Goal: Complete application form

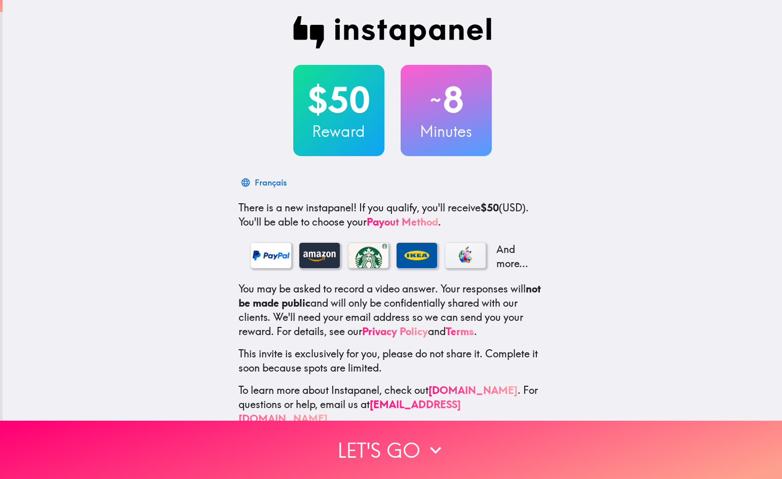
click at [354, 138] on h3 "Reward" at bounding box center [338, 131] width 91 height 21
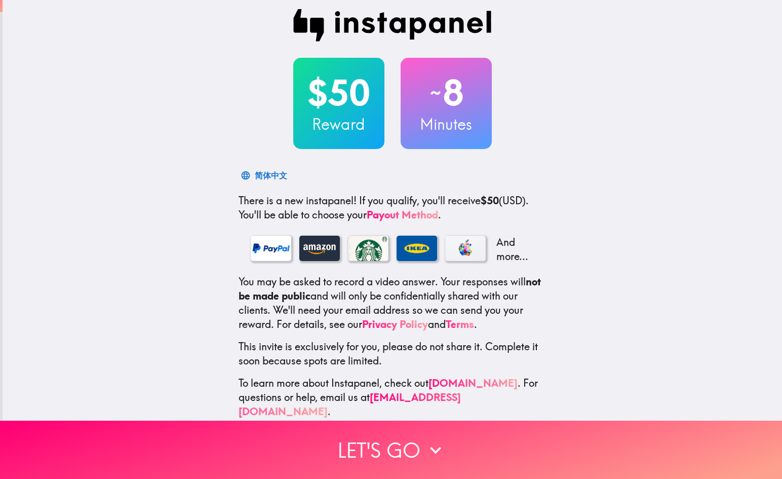
scroll to position [6, 0]
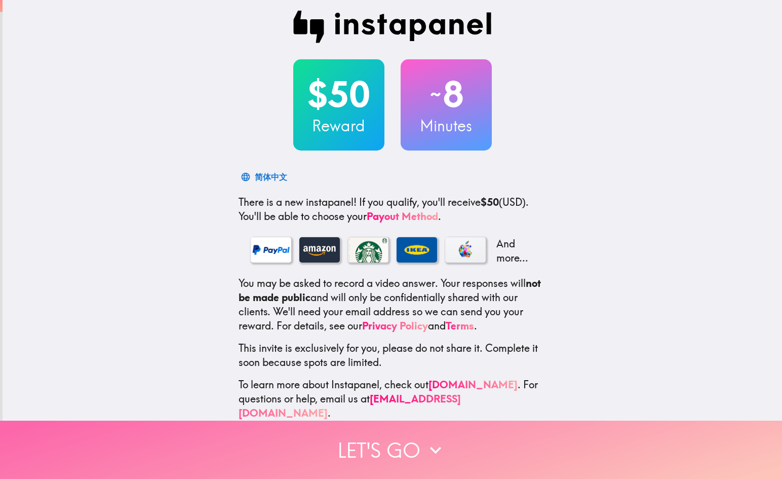
click at [406, 457] on button "Let's go" at bounding box center [391, 450] width 782 height 58
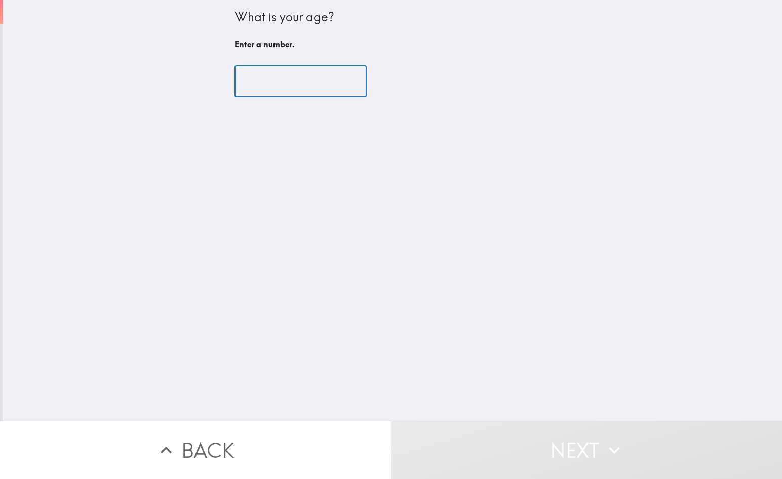
click at [294, 90] on input "number" at bounding box center [301, 81] width 132 height 31
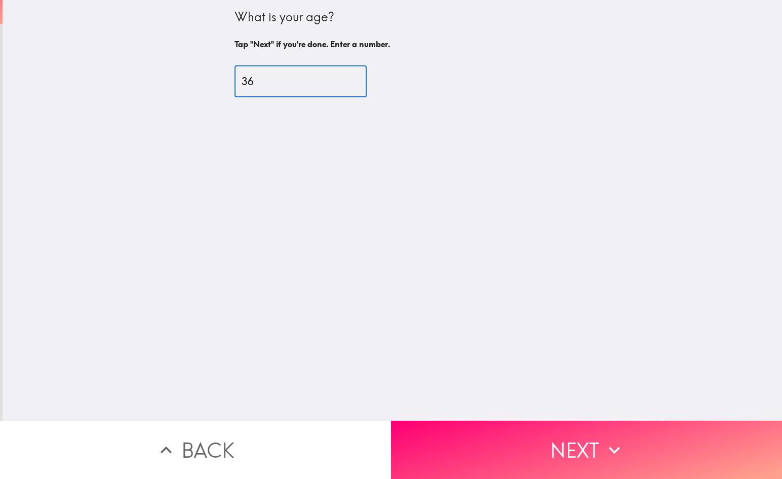
type input "36"
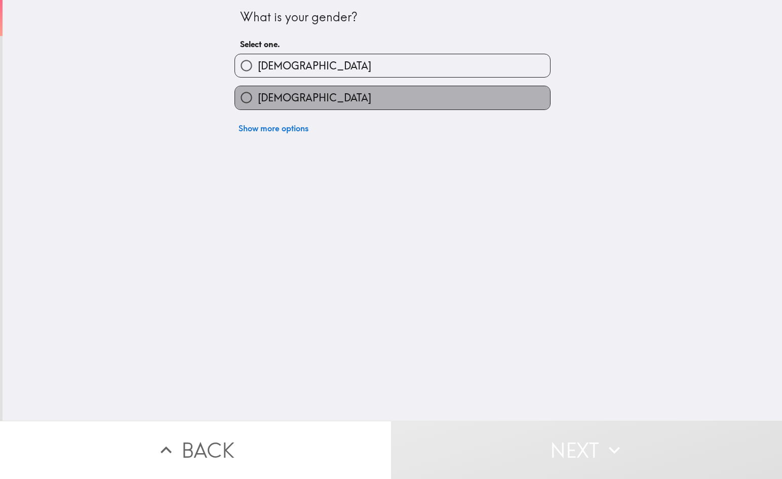
click at [326, 107] on label "Female" at bounding box center [392, 97] width 315 height 23
click at [258, 107] on input "Female" at bounding box center [246, 97] width 23 height 23
radio input "true"
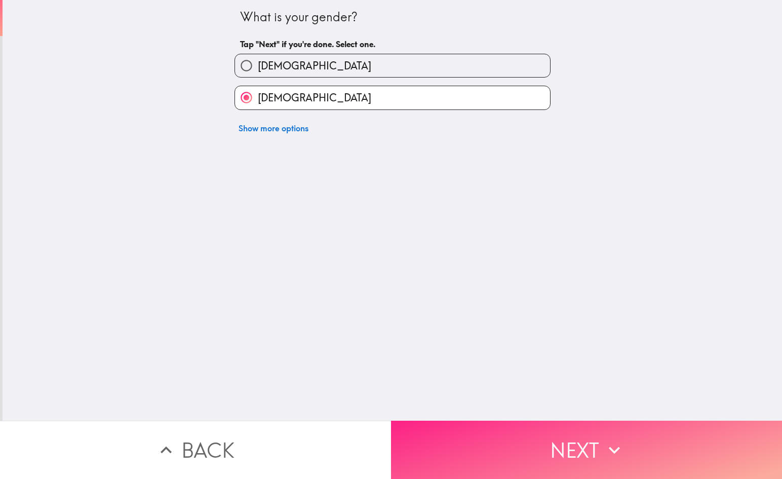
click at [528, 476] on button "Next" at bounding box center [586, 450] width 391 height 58
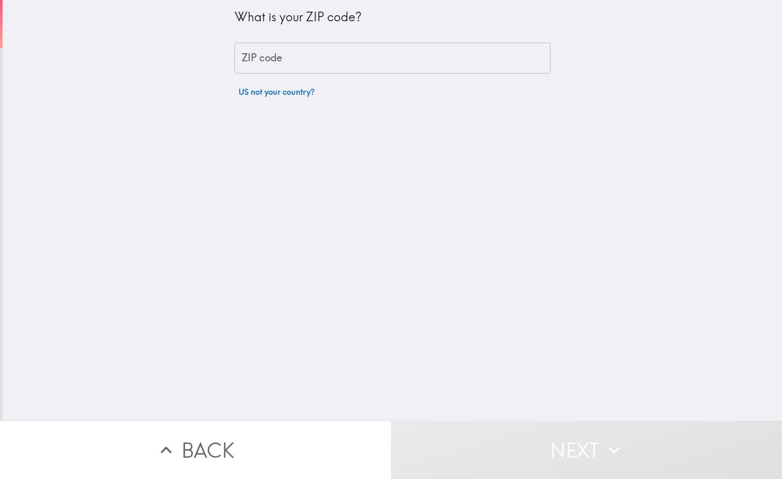
click at [467, 52] on input "ZIP code" at bounding box center [393, 58] width 316 height 31
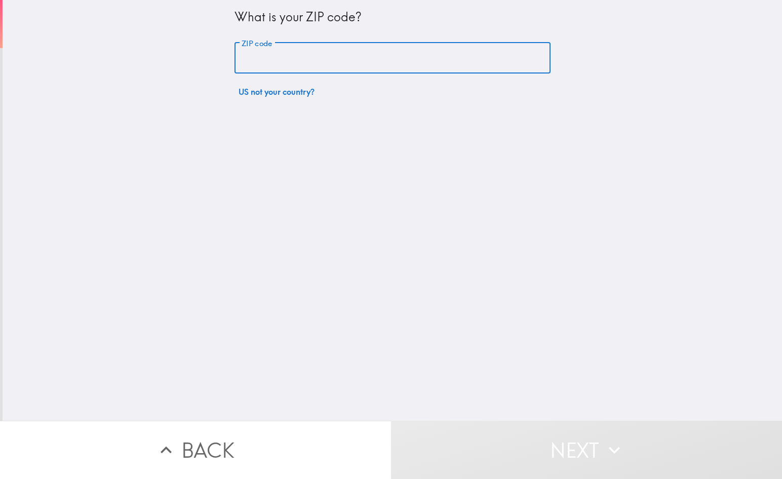
type input "28601"
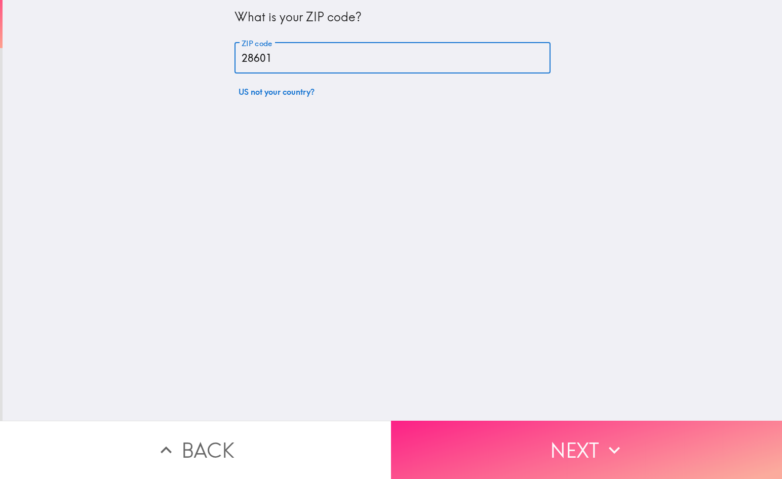
click at [694, 471] on button "Next" at bounding box center [586, 450] width 391 height 58
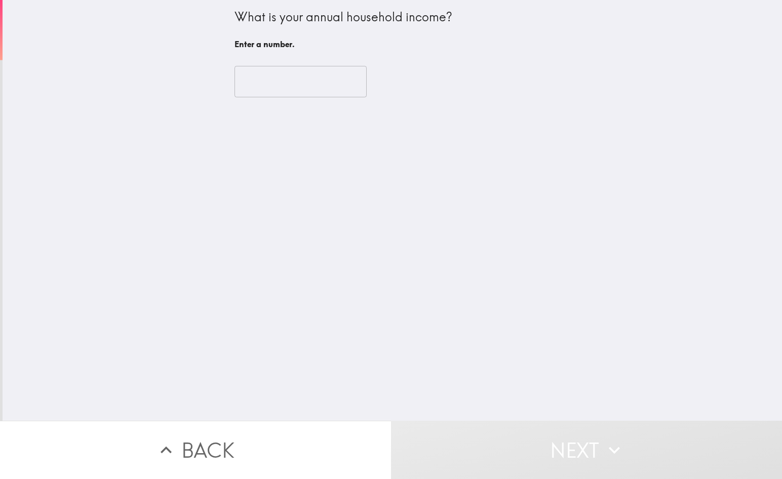
click at [322, 84] on input "number" at bounding box center [301, 81] width 132 height 31
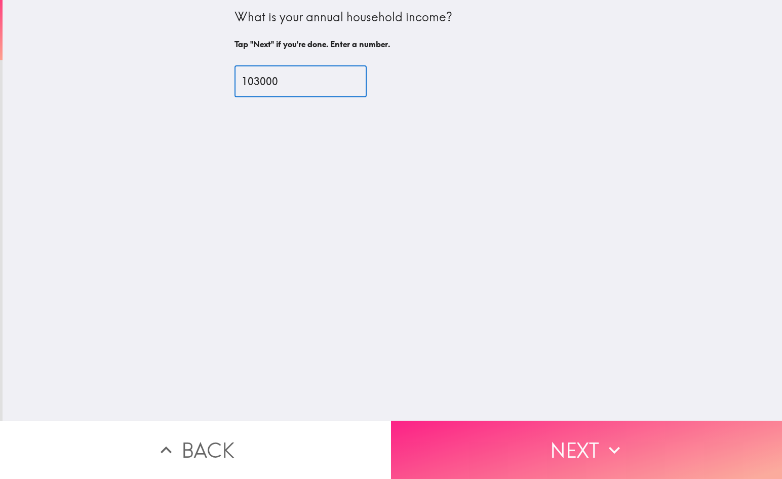
type input "103000"
click at [542, 454] on button "Next" at bounding box center [586, 450] width 391 height 58
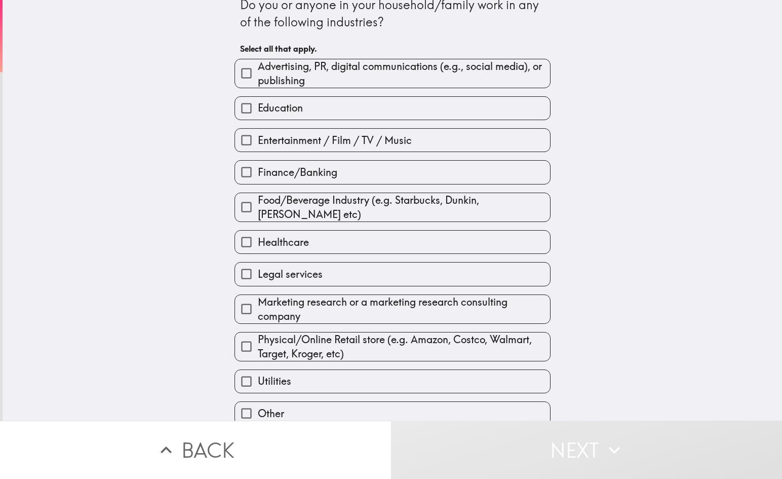
scroll to position [49, 0]
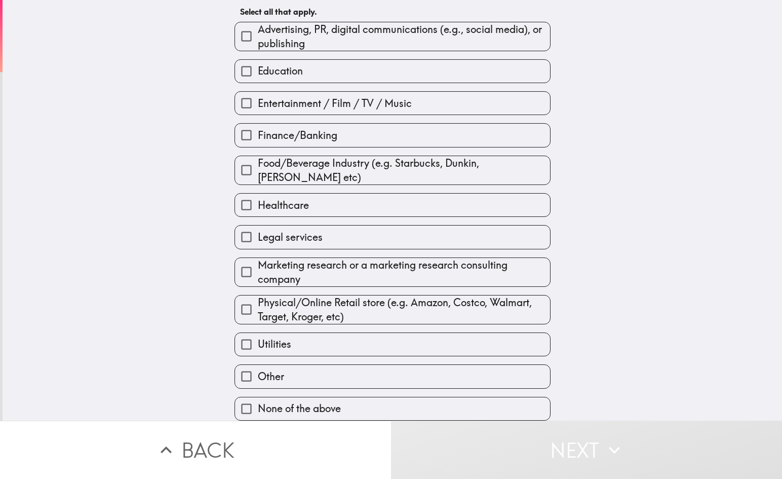
click at [359, 414] on label "None of the above" at bounding box center [392, 408] width 315 height 23
click at [258, 414] on input "None of the above" at bounding box center [246, 408] width 23 height 23
checkbox input "true"
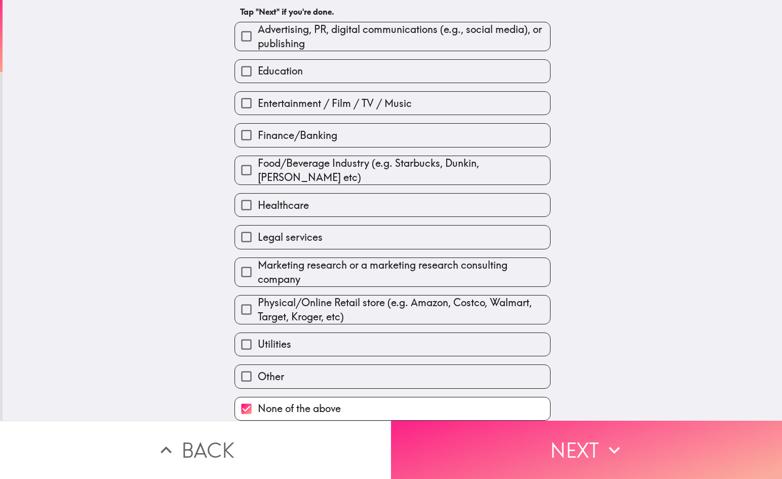
click at [476, 443] on button "Next" at bounding box center [586, 450] width 391 height 58
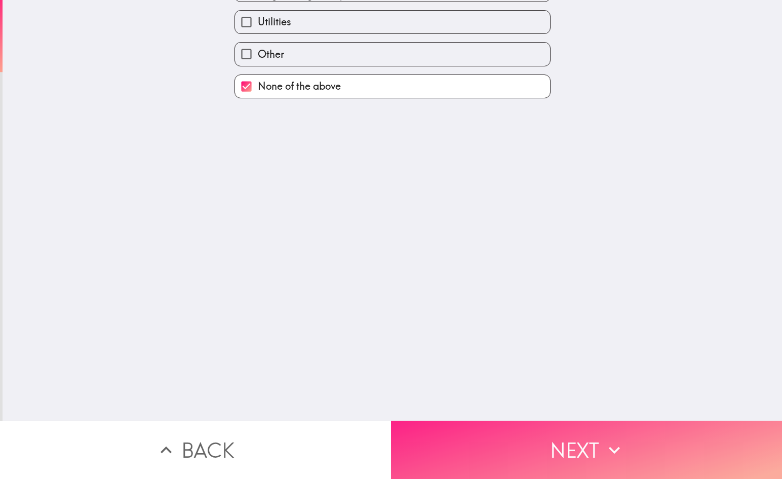
scroll to position [0, 0]
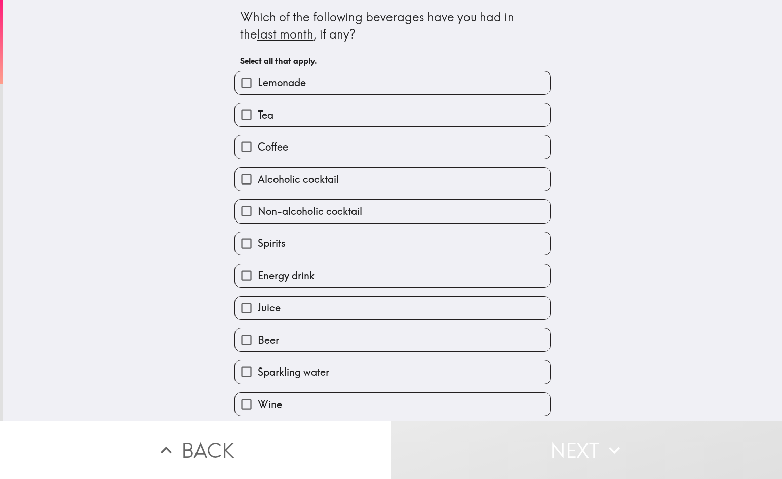
click at [322, 73] on label "Lemonade" at bounding box center [392, 82] width 315 height 23
click at [258, 73] on input "Lemonade" at bounding box center [246, 82] width 23 height 23
checkbox input "true"
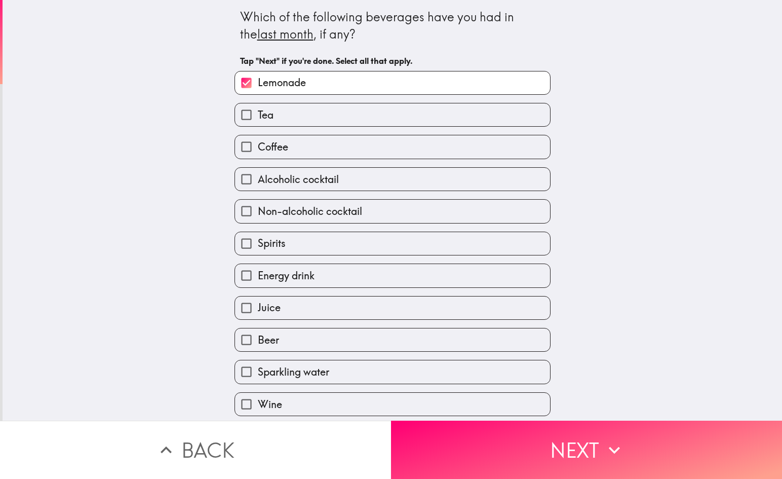
click at [373, 401] on label "Wine" at bounding box center [392, 404] width 315 height 23
click at [258, 401] on input "Wine" at bounding box center [246, 404] width 23 height 23
checkbox input "true"
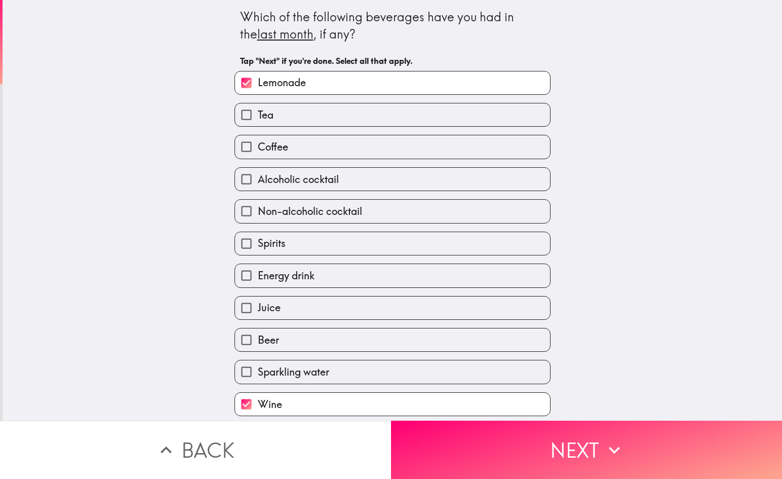
click at [387, 124] on label "Tea" at bounding box center [392, 114] width 315 height 23
click at [258, 124] on input "Tea" at bounding box center [246, 114] width 23 height 23
checkbox input "true"
click at [382, 154] on label "Coffee" at bounding box center [392, 146] width 315 height 23
click at [258, 154] on input "Coffee" at bounding box center [246, 146] width 23 height 23
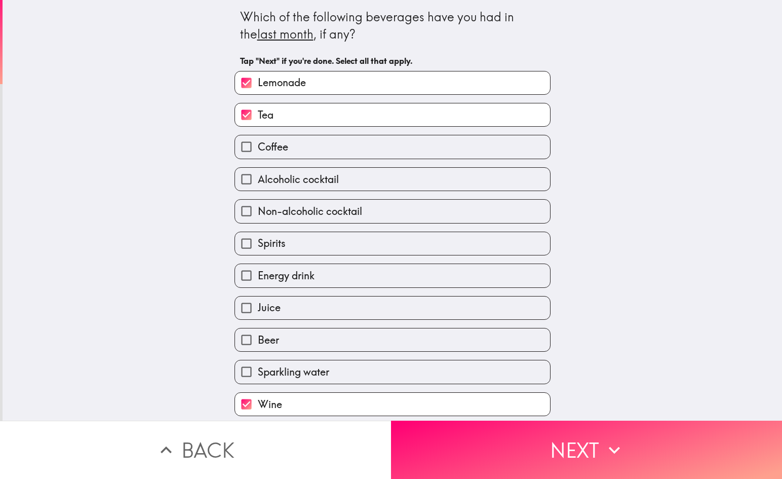
checkbox input "true"
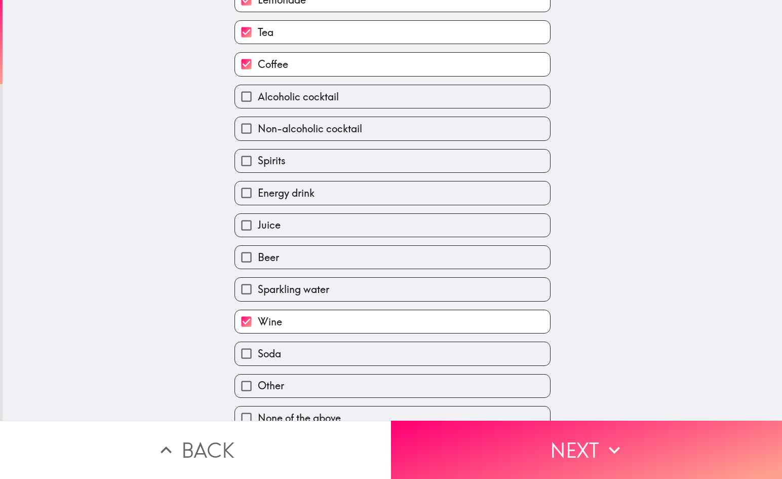
scroll to position [92, 0]
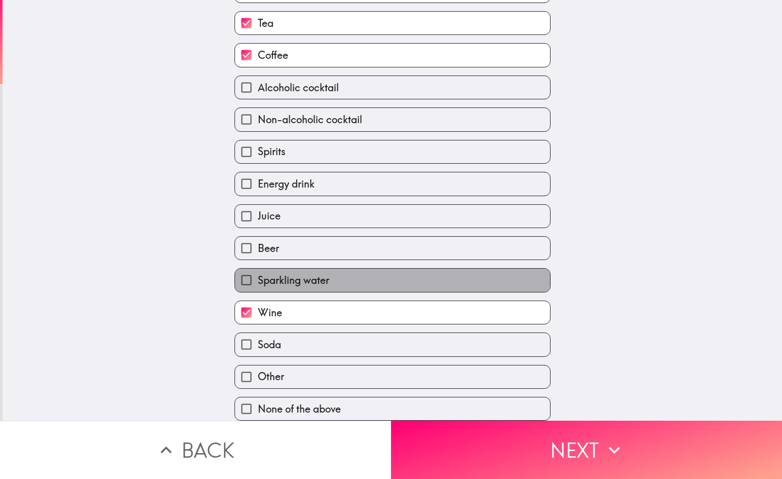
click at [352, 276] on label "Sparkling water" at bounding box center [392, 280] width 315 height 23
click at [258, 276] on input "Sparkling water" at bounding box center [246, 280] width 23 height 23
checkbox input "true"
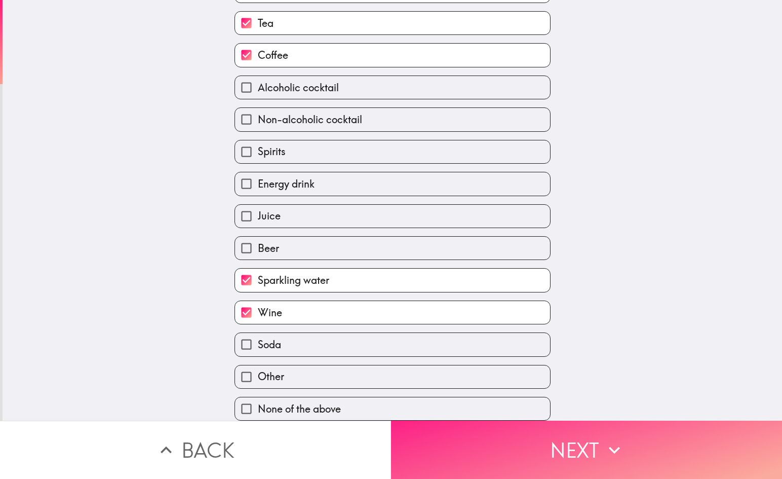
click at [454, 430] on button "Next" at bounding box center [586, 450] width 391 height 58
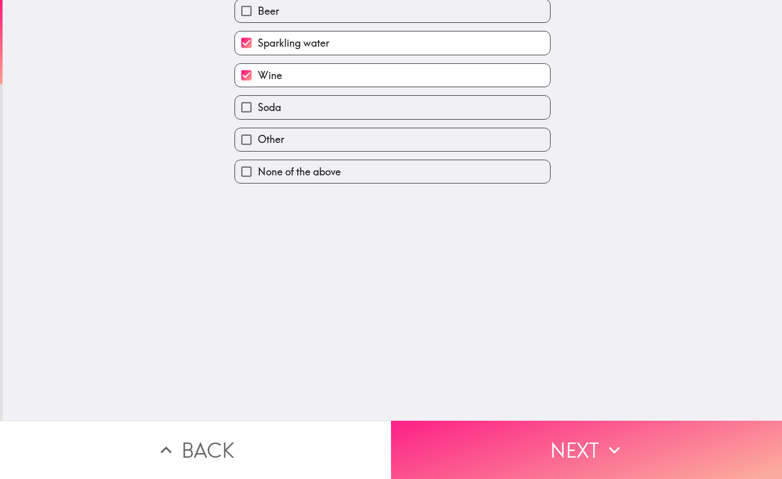
scroll to position [0, 0]
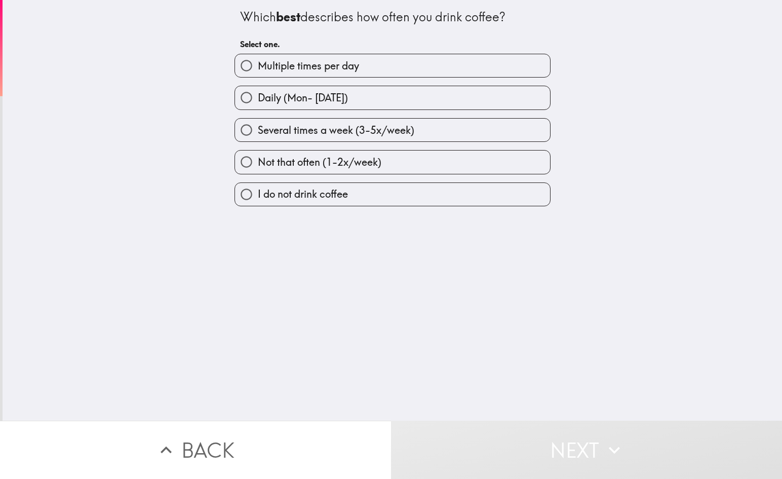
click at [385, 68] on label "Multiple times per day" at bounding box center [392, 65] width 315 height 23
click at [258, 68] on input "Multiple times per day" at bounding box center [246, 65] width 23 height 23
radio input "true"
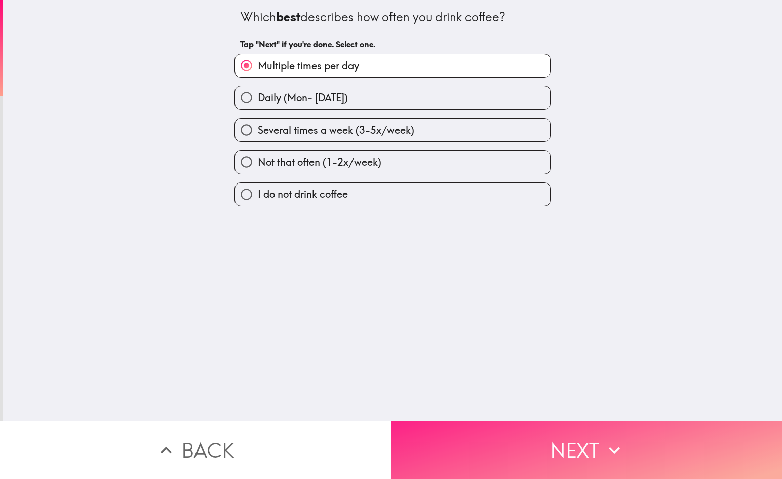
click at [480, 430] on button "Next" at bounding box center [586, 450] width 391 height 58
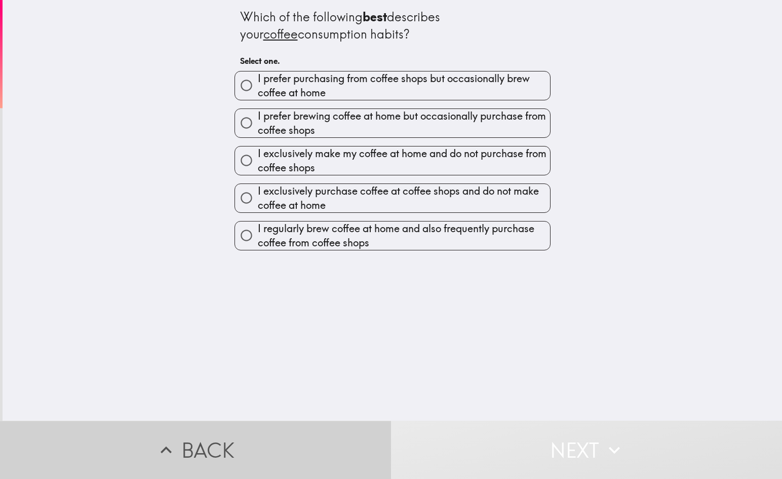
click at [254, 430] on button "Back" at bounding box center [195, 450] width 391 height 58
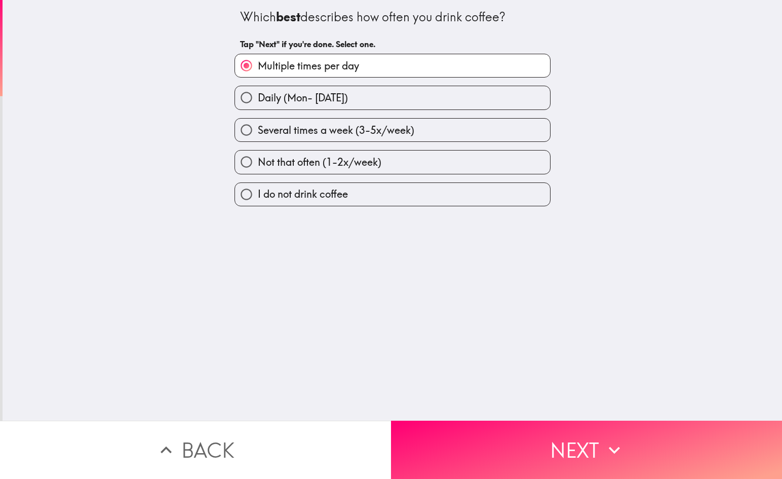
click at [334, 98] on span "Daily (Mon- Sunday)" at bounding box center [303, 98] width 90 height 14
click at [258, 98] on input "Daily (Mon- Sunday)" at bounding box center [246, 97] width 23 height 23
radio input "true"
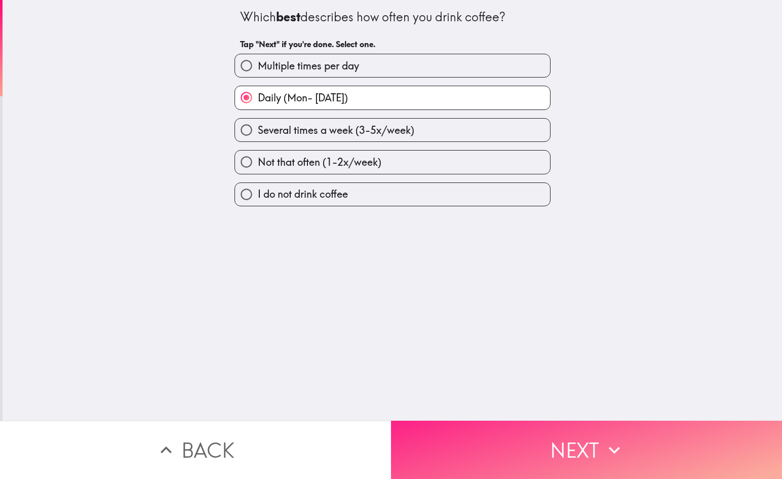
click at [556, 453] on button "Next" at bounding box center [586, 450] width 391 height 58
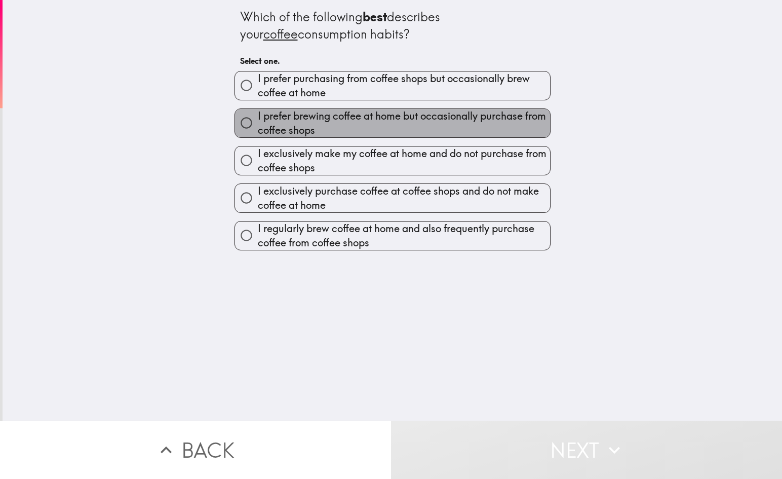
click at [383, 122] on span "I prefer brewing coffee at home but occasionally purchase from coffee shops" at bounding box center [404, 123] width 292 height 28
click at [258, 122] on input "I prefer brewing coffee at home but occasionally purchase from coffee shops" at bounding box center [246, 122] width 23 height 23
radio input "true"
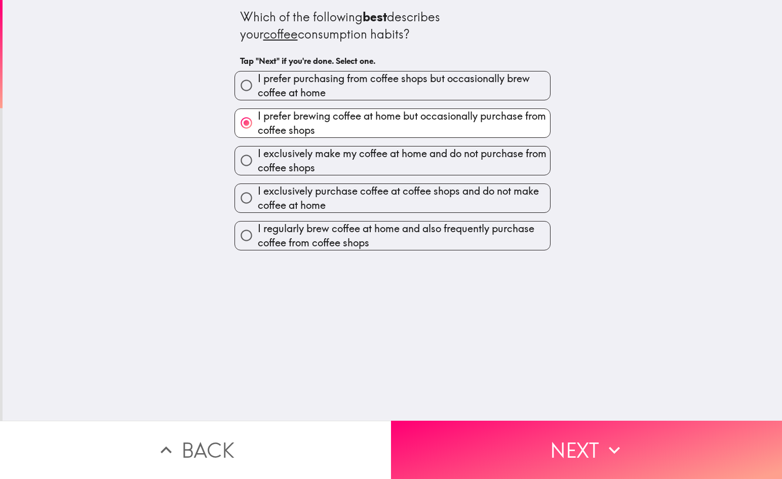
click at [488, 419] on div "Which of the following best describes your coffee consumption habits? Tap "Next…" at bounding box center [393, 210] width 780 height 421
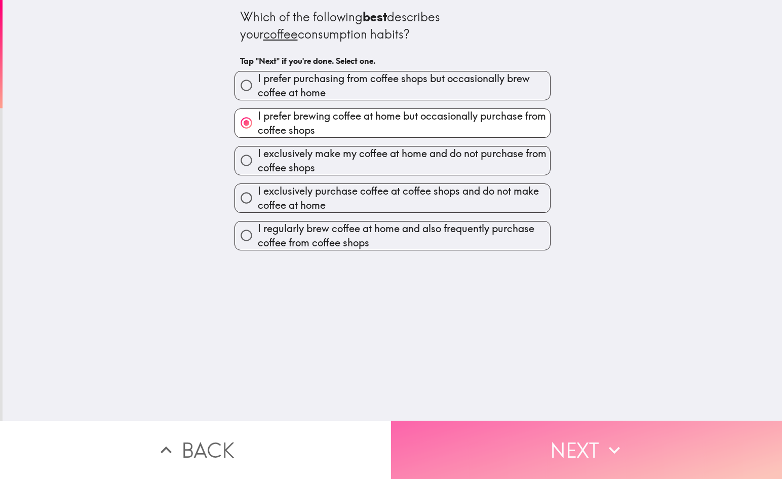
click at [493, 436] on button "Next" at bounding box center [586, 450] width 391 height 58
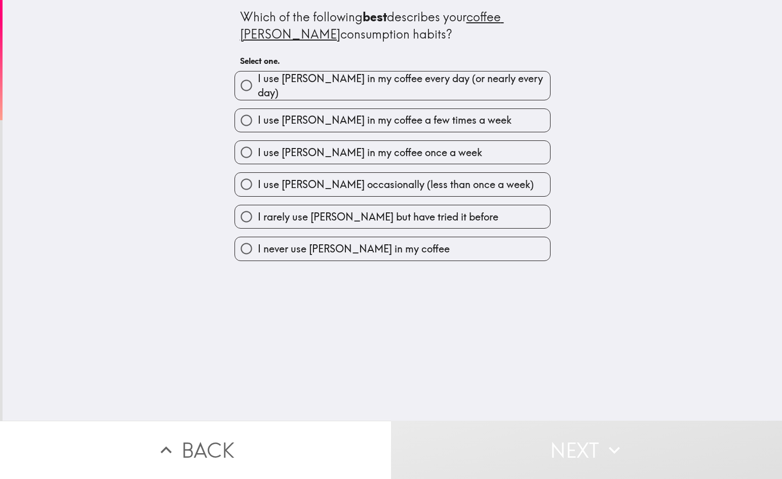
click at [438, 82] on span "I use creamer in my coffee every day (or nearly every day)" at bounding box center [404, 85] width 292 height 28
click at [258, 82] on input "I use creamer in my coffee every day (or nearly every day)" at bounding box center [246, 85] width 23 height 23
radio input "true"
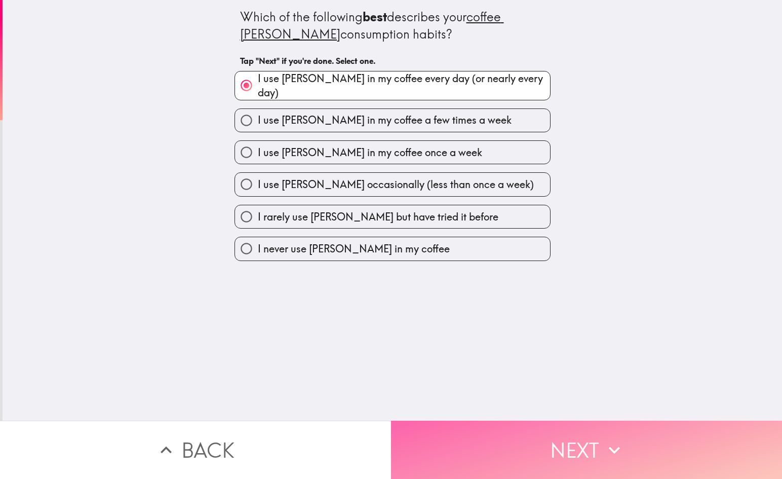
click at [539, 471] on button "Next" at bounding box center [586, 450] width 391 height 58
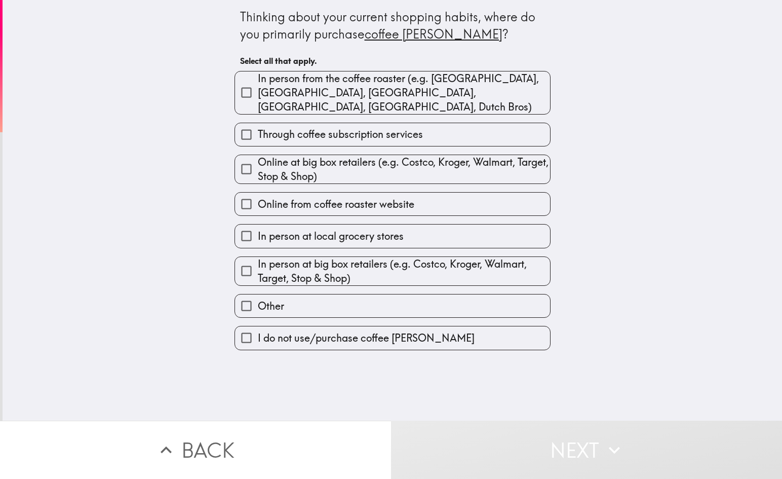
click at [439, 155] on span "Online at big box retailers (e.g. Costco, Kroger, Walmart, Target, Stop & Shop)" at bounding box center [404, 169] width 292 height 28
click at [258, 158] on input "Online at big box retailers (e.g. Costco, Kroger, Walmart, Target, Stop & Shop)" at bounding box center [246, 169] width 23 height 23
checkbox input "true"
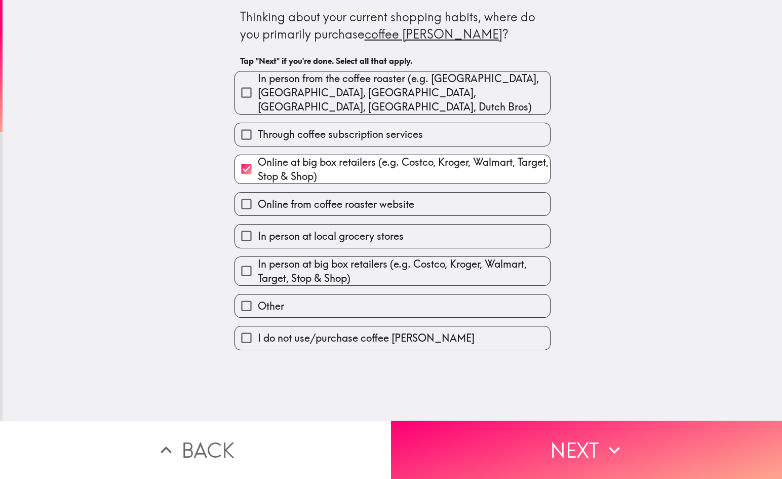
click at [390, 257] on span "In person at big box retailers (e.g. Costco, Kroger, Walmart, Target, Stop & Sh…" at bounding box center [404, 271] width 292 height 28
click at [258, 259] on input "In person at big box retailers (e.g. Costco, Kroger, Walmart, Target, Stop & Sh…" at bounding box center [246, 270] width 23 height 23
checkbox input "true"
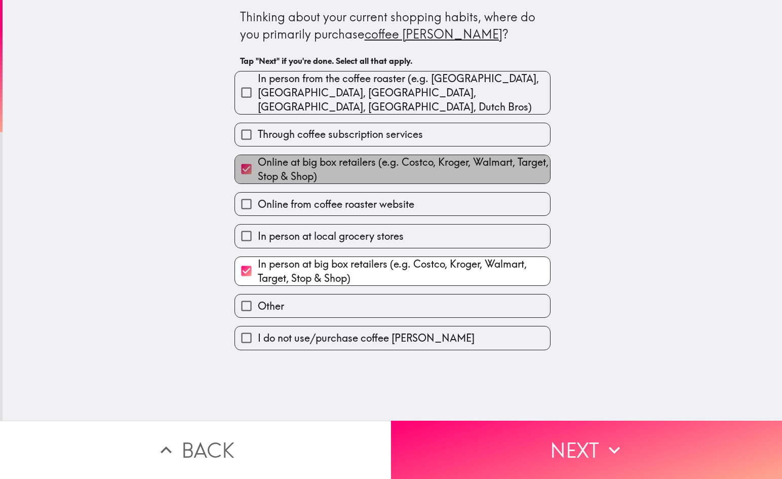
click at [308, 155] on span "Online at big box retailers (e.g. Costco, Kroger, Walmart, Target, Stop & Shop)" at bounding box center [404, 169] width 292 height 28
click at [258, 158] on input "Online at big box retailers (e.g. Costco, Kroger, Walmart, Target, Stop & Shop)" at bounding box center [246, 169] width 23 height 23
checkbox input "false"
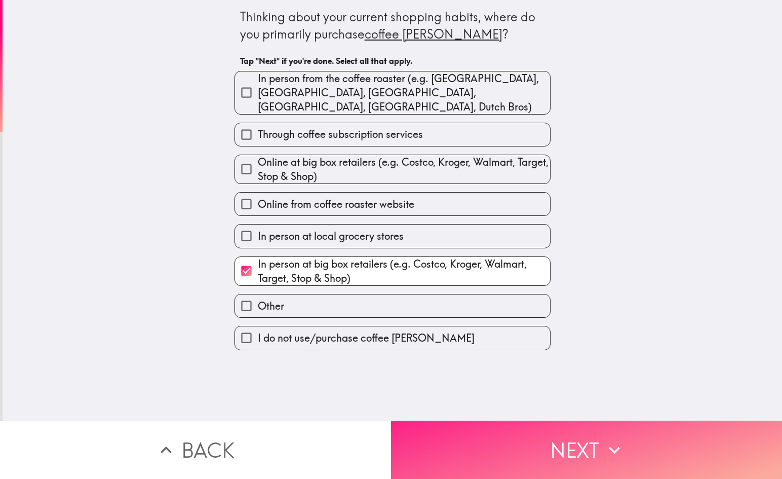
click at [531, 440] on button "Next" at bounding box center [586, 450] width 391 height 58
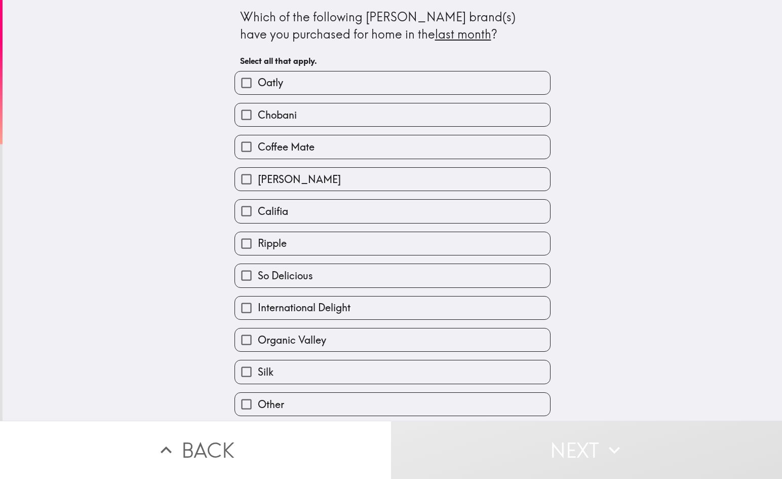
click at [347, 145] on label "Coffee Mate" at bounding box center [392, 146] width 315 height 23
click at [258, 145] on input "Coffee Mate" at bounding box center [246, 146] width 23 height 23
checkbox input "true"
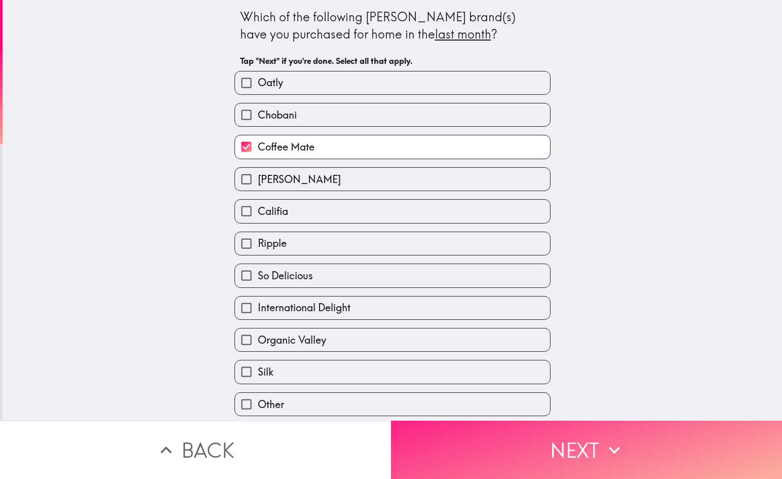
click at [620, 458] on icon "button" at bounding box center [614, 450] width 22 height 22
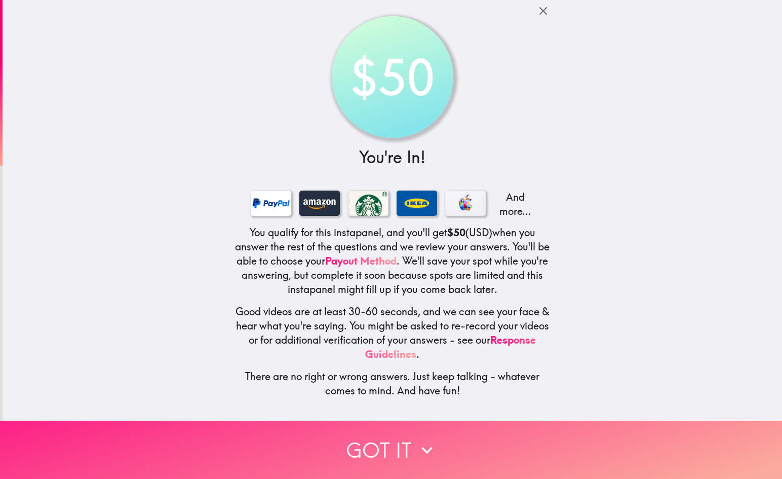
click at [401, 451] on button "Got it" at bounding box center [391, 450] width 782 height 58
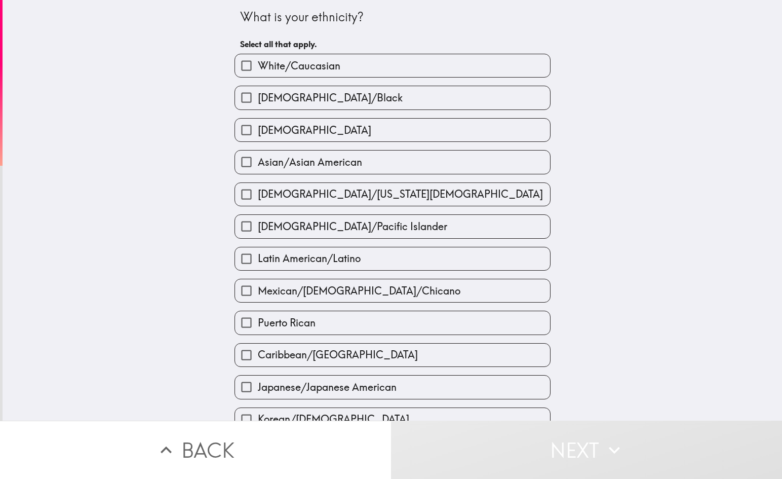
click at [373, 75] on label "White/Caucasian" at bounding box center [392, 65] width 315 height 23
click at [258, 75] on input "White/Caucasian" at bounding box center [246, 65] width 23 height 23
checkbox input "true"
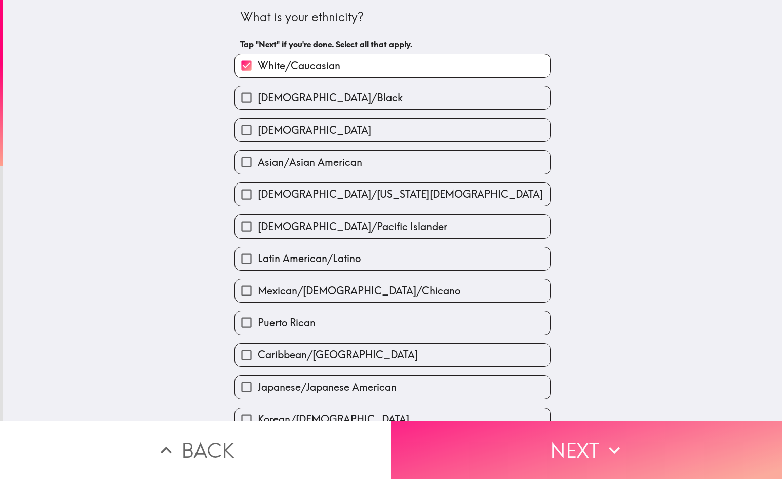
click at [548, 472] on button "Next" at bounding box center [586, 450] width 391 height 58
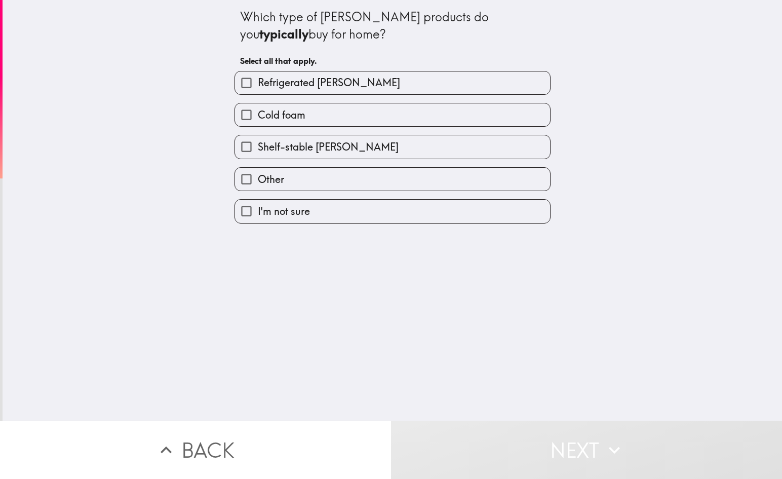
click at [406, 88] on label "Refrigerated creamer" at bounding box center [392, 82] width 315 height 23
click at [258, 88] on input "Refrigerated creamer" at bounding box center [246, 82] width 23 height 23
checkbox input "true"
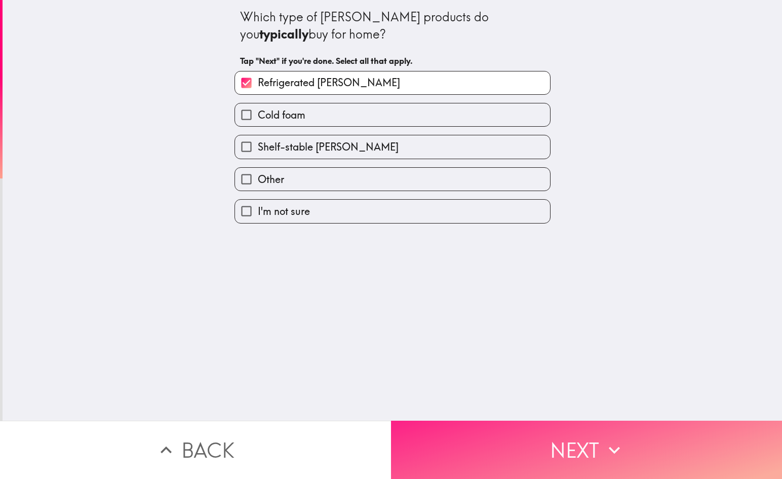
click at [535, 440] on button "Next" at bounding box center [586, 450] width 391 height 58
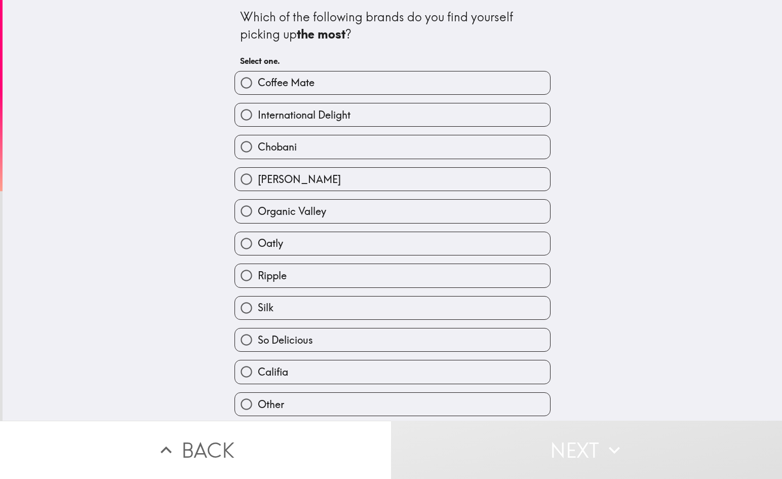
click at [417, 87] on label "Coffee Mate" at bounding box center [392, 82] width 315 height 23
click at [258, 87] on input "Coffee Mate" at bounding box center [246, 82] width 23 height 23
radio input "true"
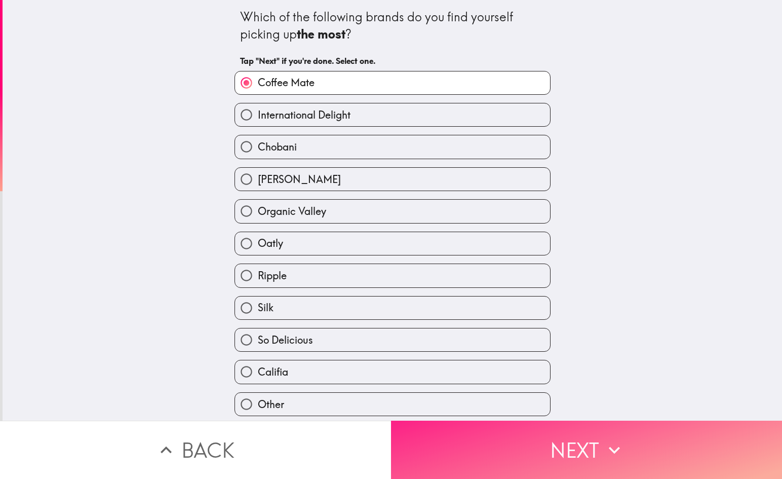
click at [581, 430] on button "Next" at bounding box center [586, 450] width 391 height 58
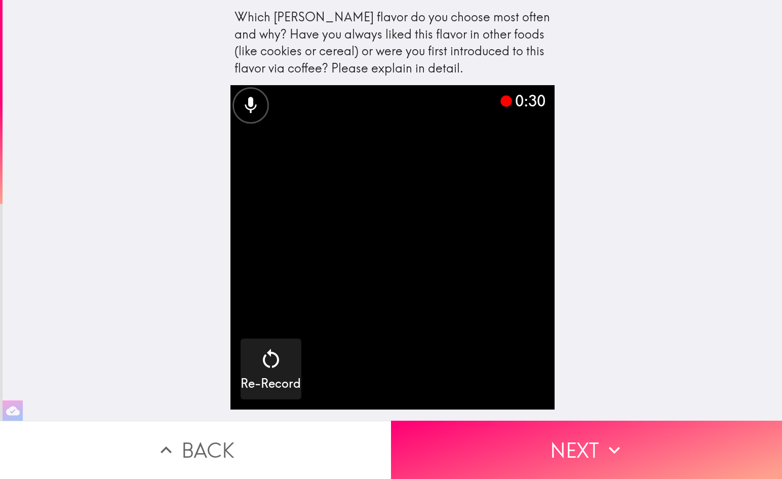
click at [356, 246] on video "button" at bounding box center [393, 247] width 324 height 324
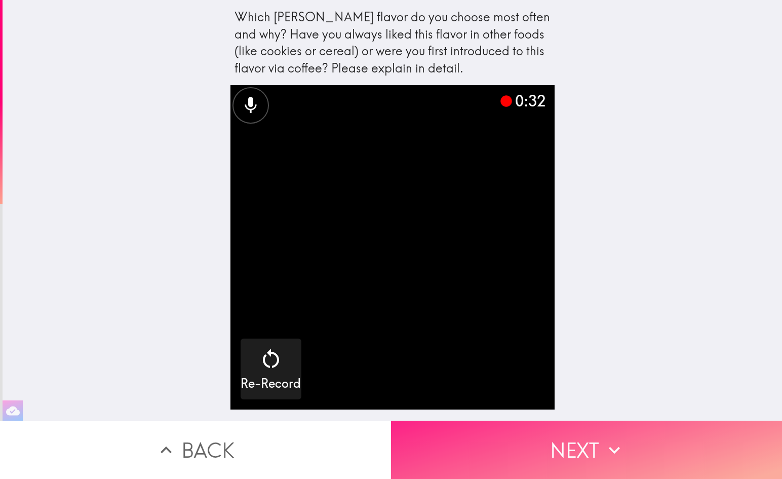
click at [575, 454] on button "Next" at bounding box center [586, 450] width 391 height 58
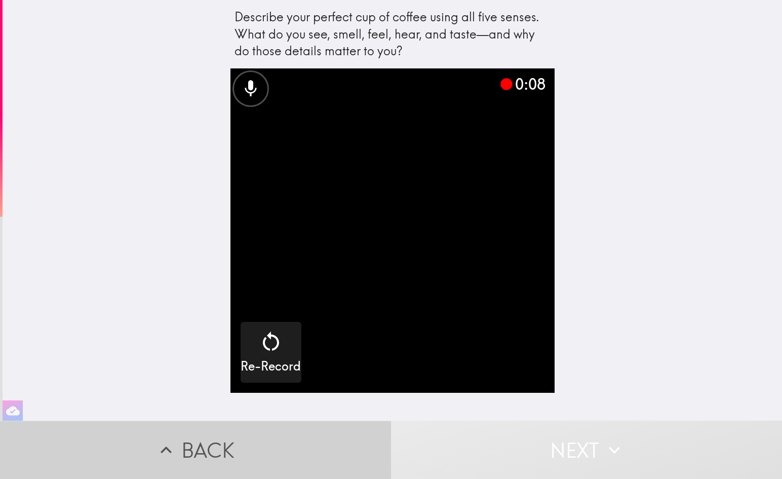
click at [253, 451] on button "Back" at bounding box center [195, 450] width 391 height 58
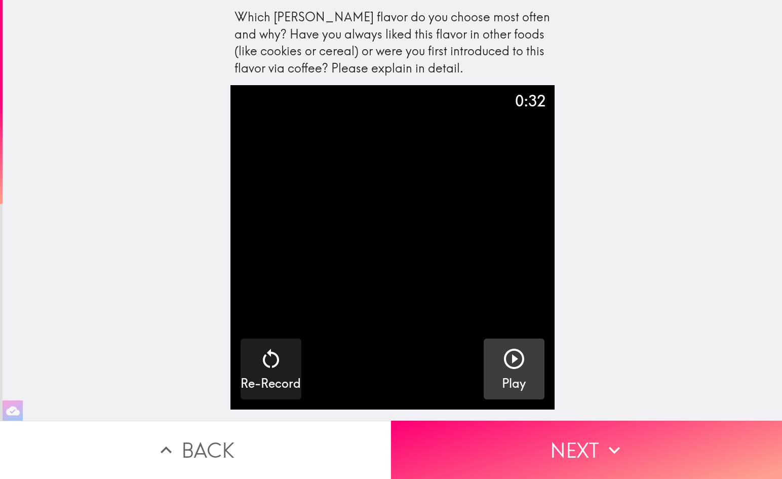
click at [534, 373] on button "Play" at bounding box center [514, 368] width 61 height 61
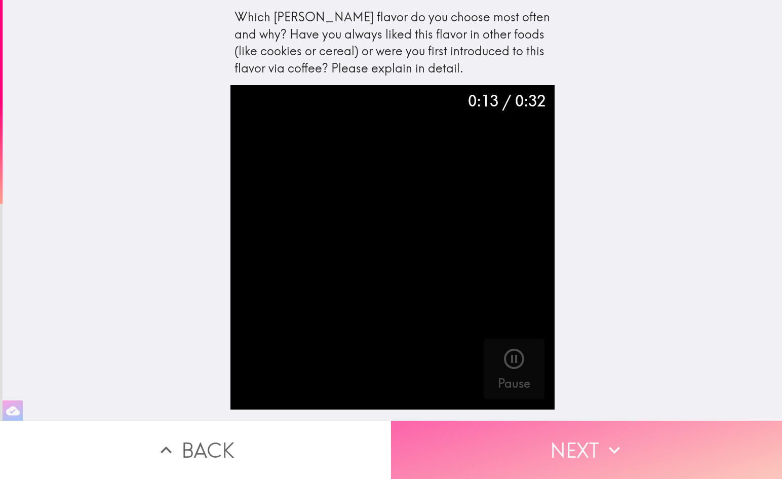
click at [584, 456] on button "Next" at bounding box center [586, 450] width 391 height 58
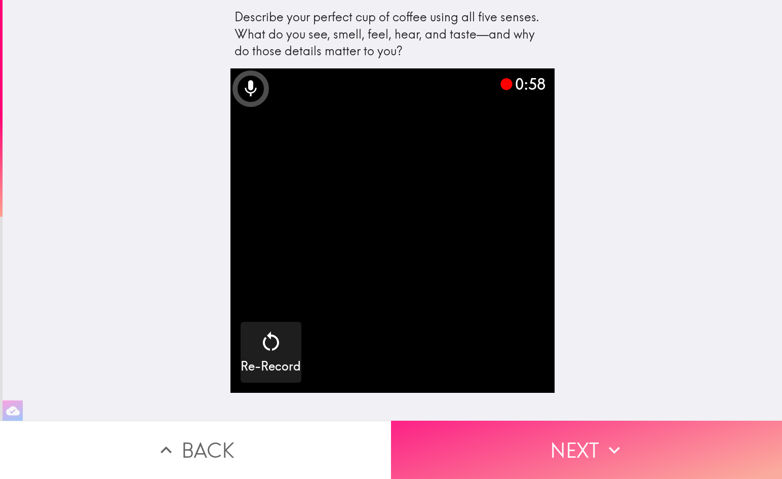
click at [602, 455] on button "Next" at bounding box center [586, 450] width 391 height 58
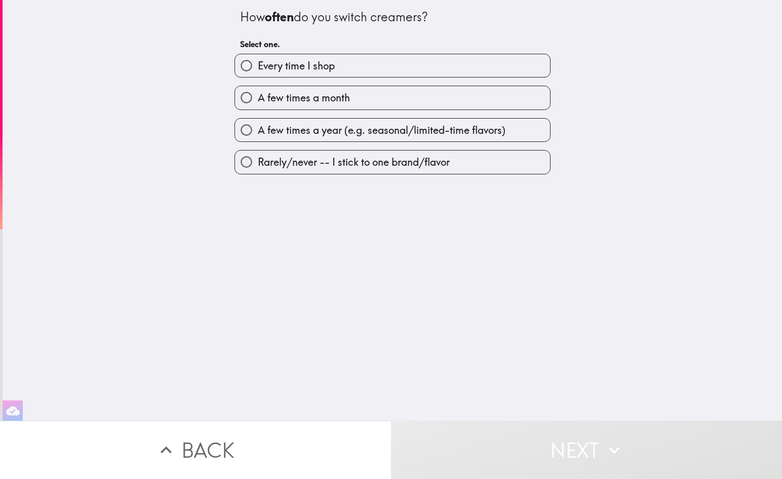
click at [364, 170] on label "Rarely/never -- I stick to one brand/flavor" at bounding box center [392, 161] width 315 height 23
click at [258, 170] on input "Rarely/never -- I stick to one brand/flavor" at bounding box center [246, 161] width 23 height 23
radio input "true"
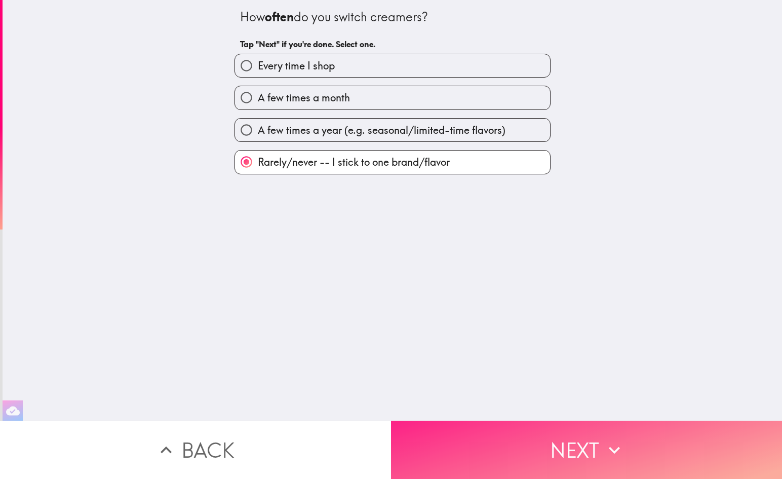
click at [560, 449] on button "Next" at bounding box center [586, 450] width 391 height 58
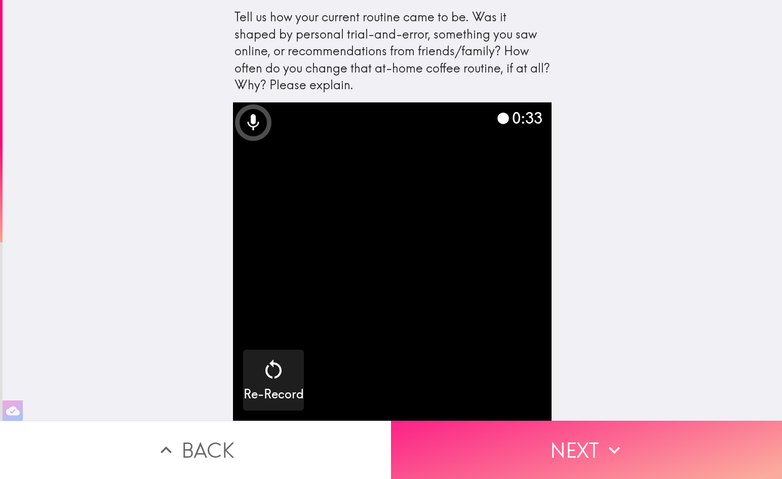
click at [627, 435] on button "Next" at bounding box center [586, 450] width 391 height 58
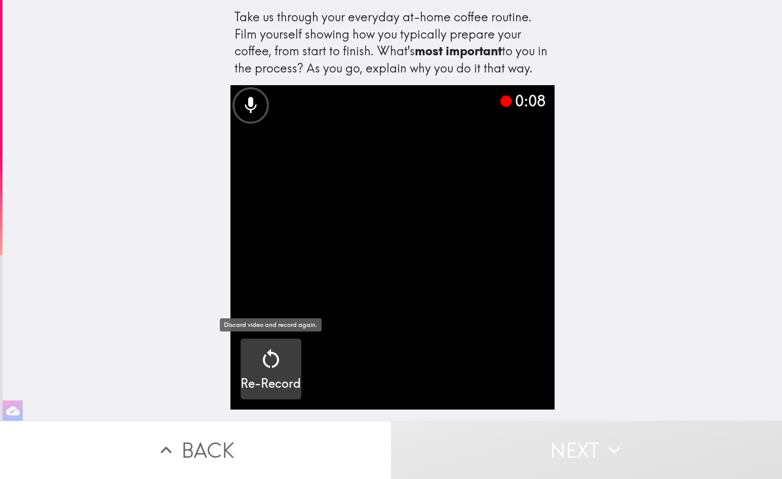
click at [266, 371] on div "button" at bounding box center [271, 361] width 24 height 28
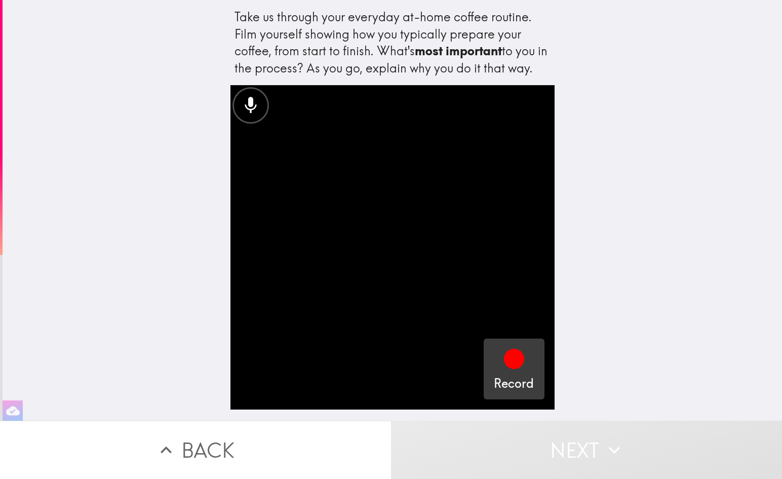
click at [512, 365] on icon "button" at bounding box center [514, 359] width 20 height 20
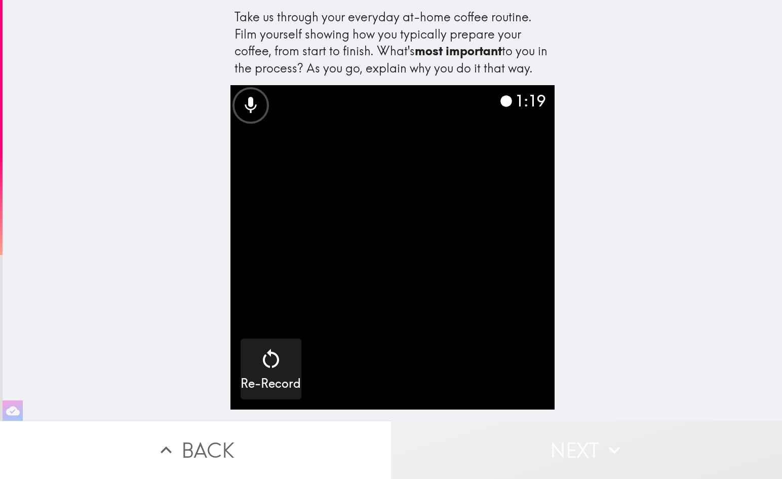
click at [594, 448] on button "Next" at bounding box center [586, 450] width 391 height 58
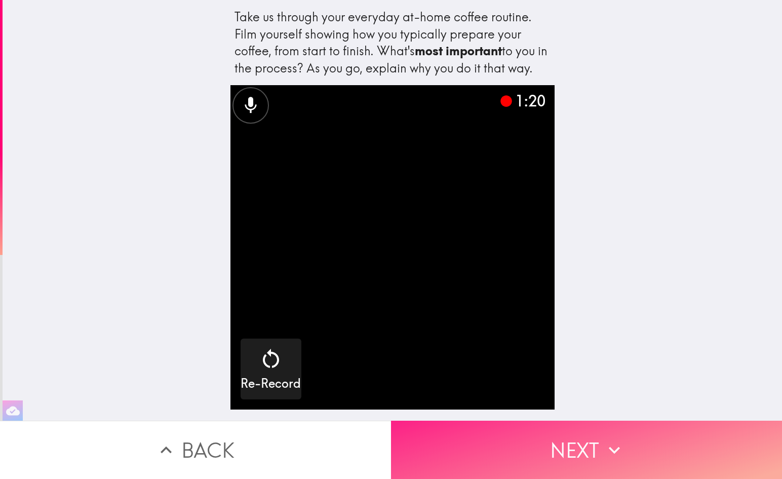
click at [591, 466] on button "Next" at bounding box center [586, 450] width 391 height 58
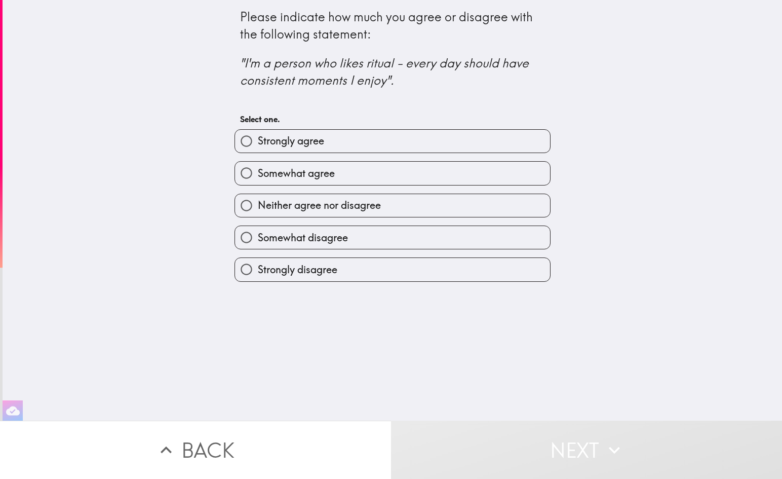
click at [408, 168] on label "Somewhat agree" at bounding box center [392, 173] width 315 height 23
click at [258, 168] on input "Somewhat agree" at bounding box center [246, 173] width 23 height 23
radio input "true"
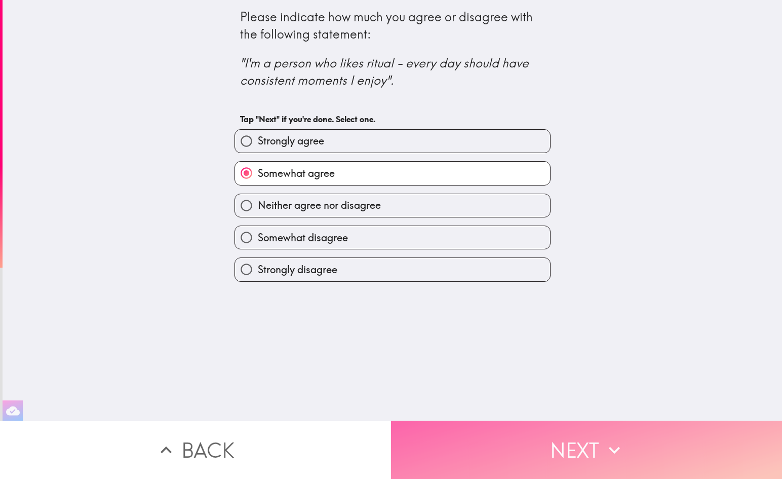
click at [655, 441] on button "Next" at bounding box center [586, 450] width 391 height 58
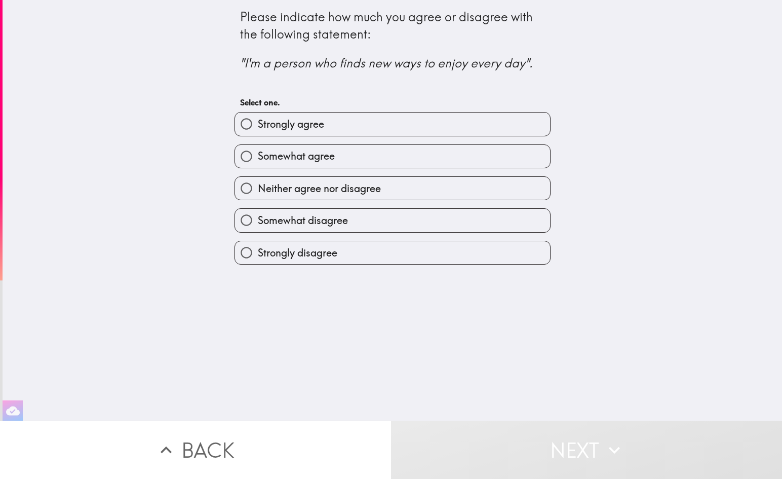
click at [424, 114] on label "Strongly agree" at bounding box center [392, 123] width 315 height 23
click at [258, 114] on input "Strongly agree" at bounding box center [246, 123] width 23 height 23
radio input "true"
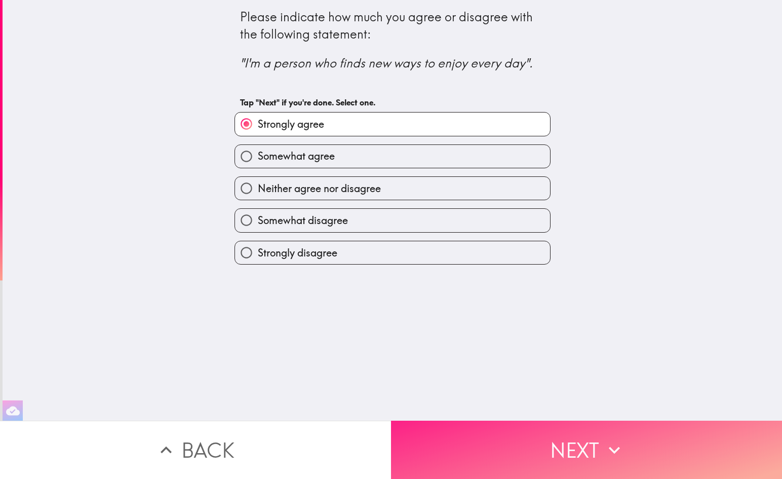
click at [657, 436] on button "Next" at bounding box center [586, 450] width 391 height 58
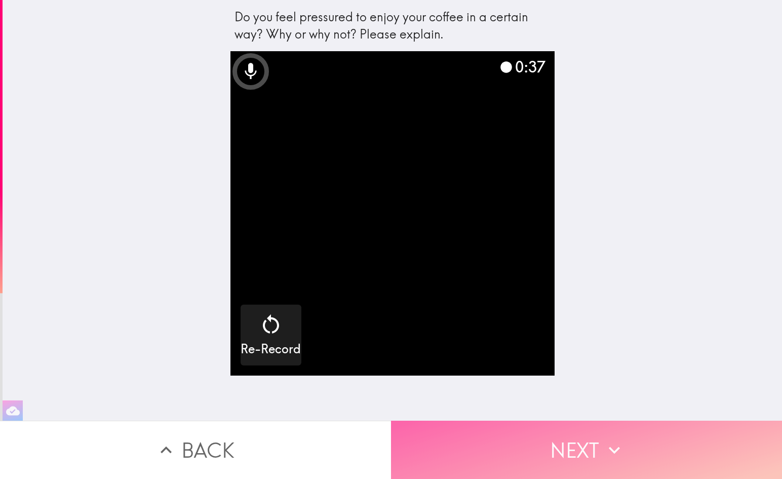
click at [620, 445] on icon "button" at bounding box center [614, 450] width 22 height 22
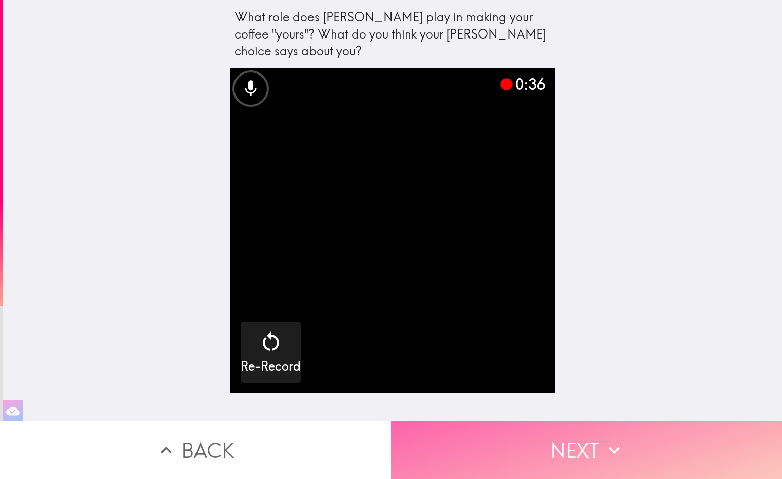
click at [607, 460] on icon "button" at bounding box center [614, 450] width 22 height 22
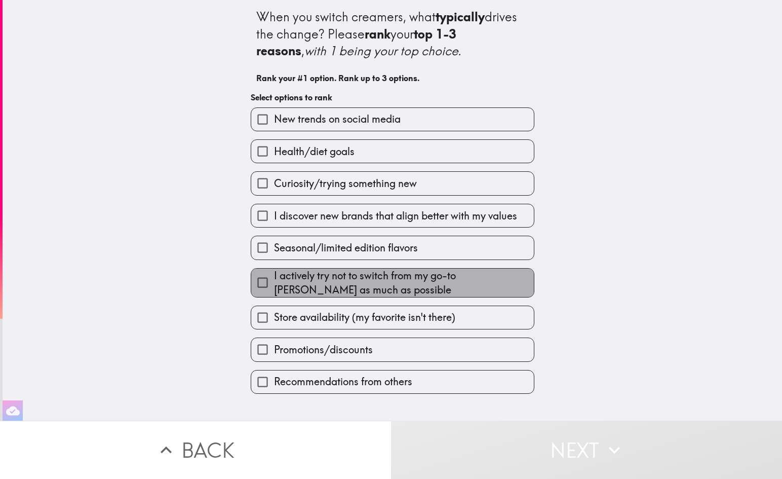
click at [328, 289] on span "I actively try not to switch from my go-to creamer as much as possible" at bounding box center [404, 283] width 260 height 28
click at [274, 289] on input "I actively try not to switch from my go-to creamer as much as possible" at bounding box center [262, 282] width 23 height 23
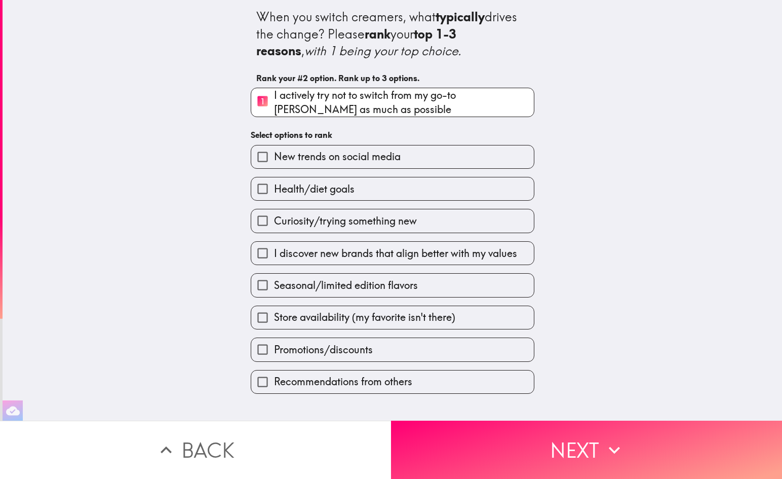
click at [316, 319] on span "Store availability (my favorite isn't there)" at bounding box center [364, 317] width 181 height 14
click at [274, 319] on input "Store availability (my favorite isn't there)" at bounding box center [262, 317] width 23 height 23
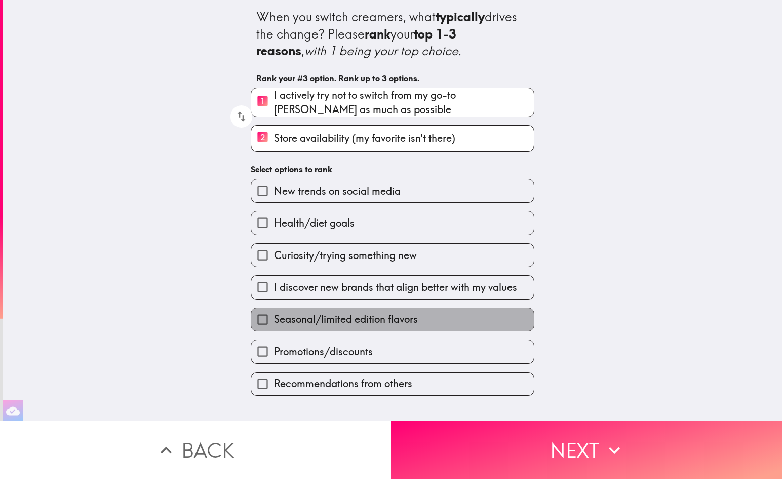
click at [316, 319] on span "Seasonal/limited edition flavors" at bounding box center [346, 319] width 144 height 14
click at [274, 319] on input "Seasonal/limited edition flavors" at bounding box center [262, 319] width 23 height 23
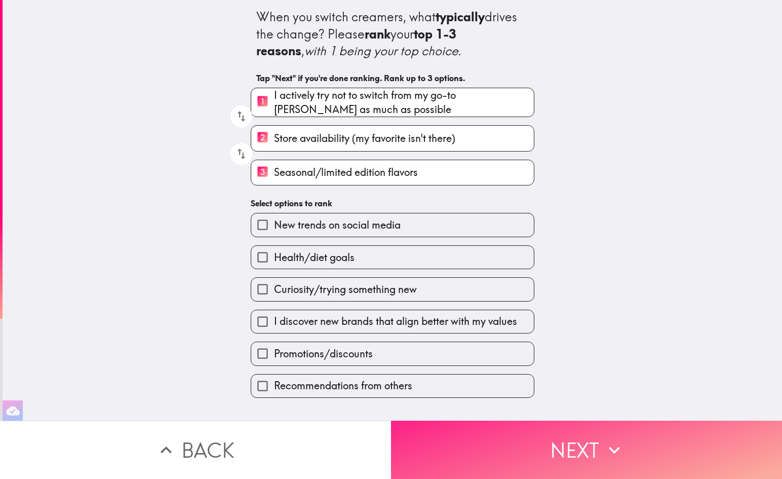
click at [592, 443] on button "Next" at bounding box center [586, 450] width 391 height 58
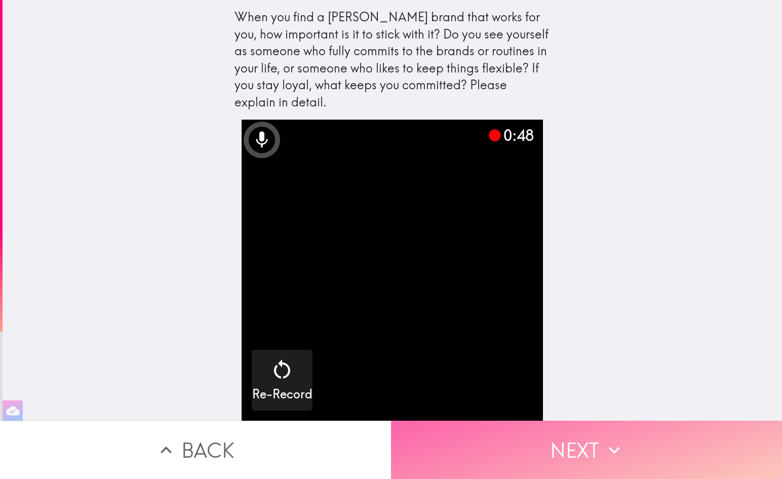
click at [580, 451] on button "Next" at bounding box center [586, 450] width 391 height 58
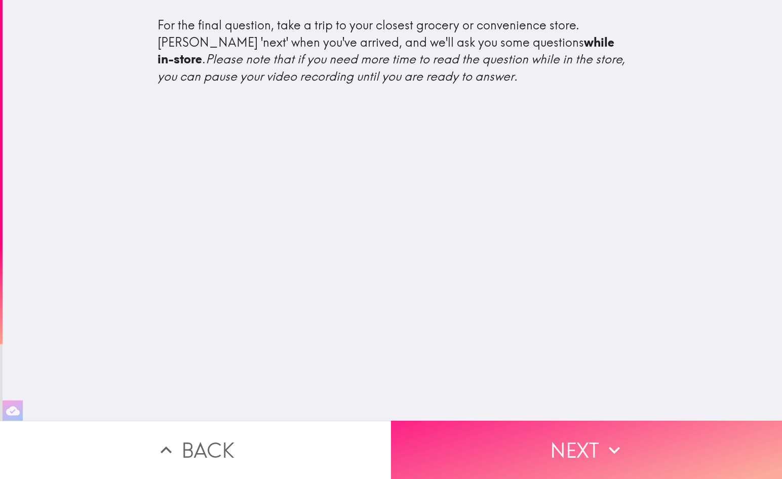
click at [581, 436] on button "Next" at bounding box center [586, 450] width 391 height 58
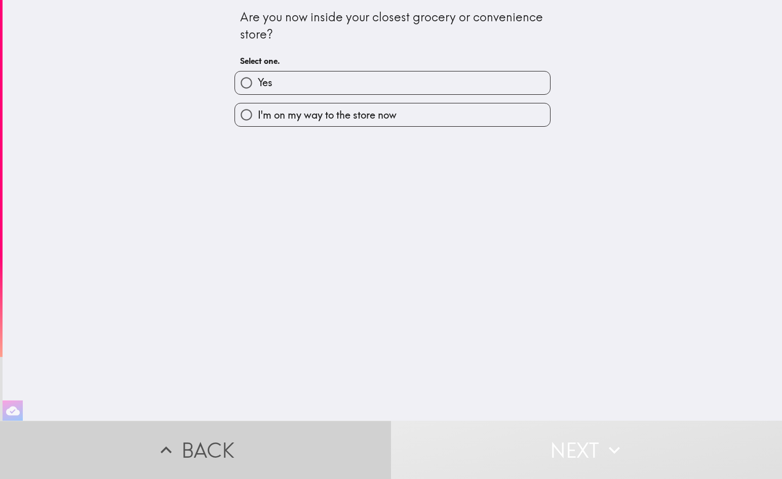
click at [213, 438] on button "Back" at bounding box center [195, 450] width 391 height 58
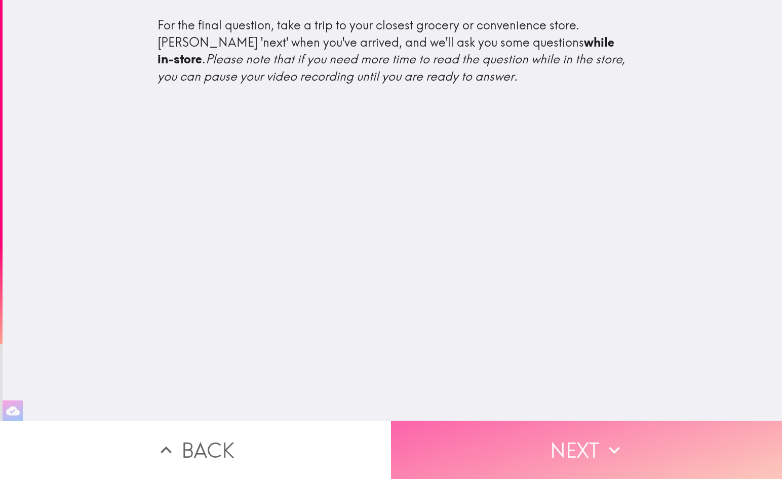
click at [587, 458] on button "Next" at bounding box center [586, 450] width 391 height 58
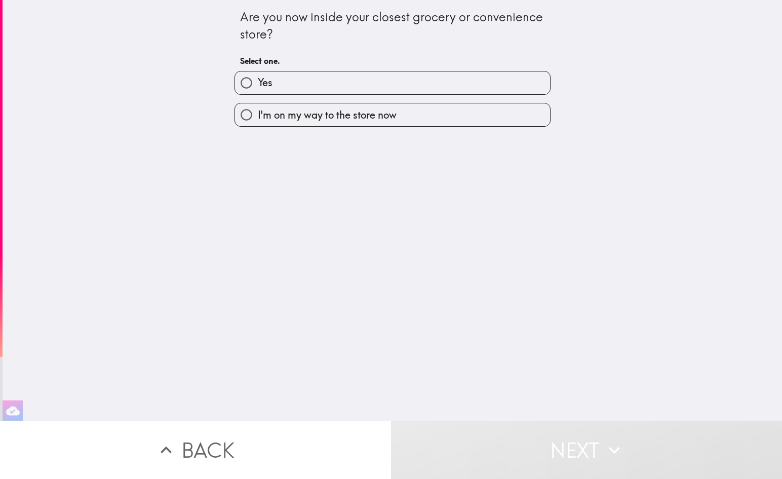
click at [382, 89] on label "Yes" at bounding box center [392, 82] width 315 height 23
click at [258, 89] on input "Yes" at bounding box center [246, 82] width 23 height 23
radio input "true"
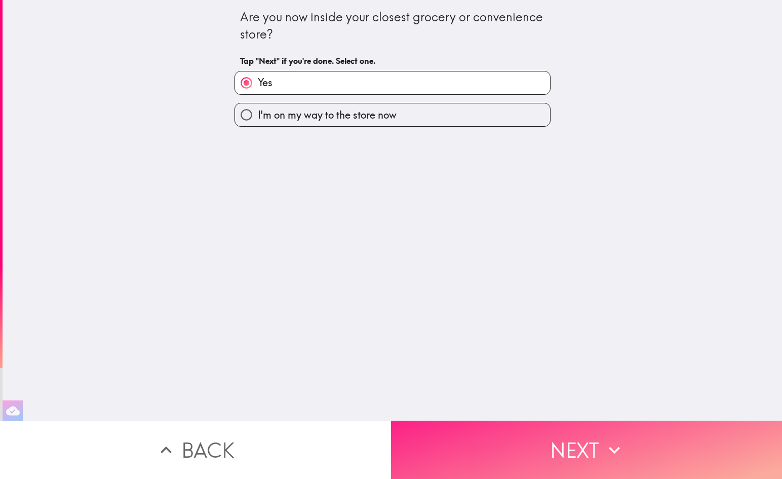
click at [559, 436] on button "Next" at bounding box center [586, 450] width 391 height 58
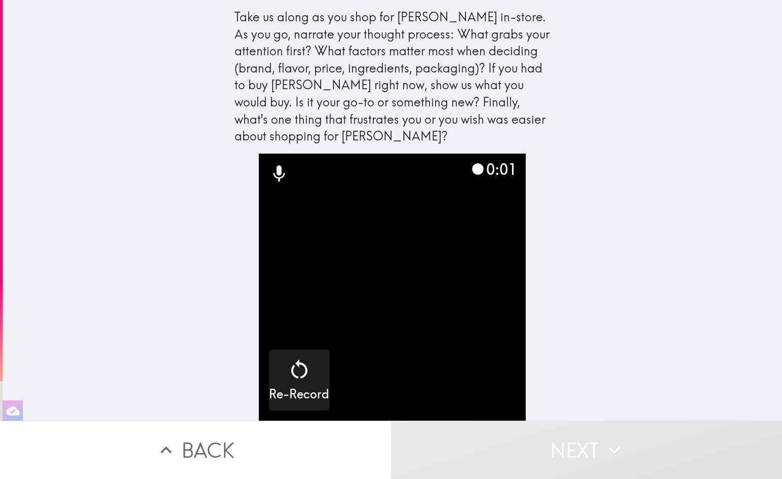
click at [354, 351] on video "button" at bounding box center [392, 287] width 267 height 267
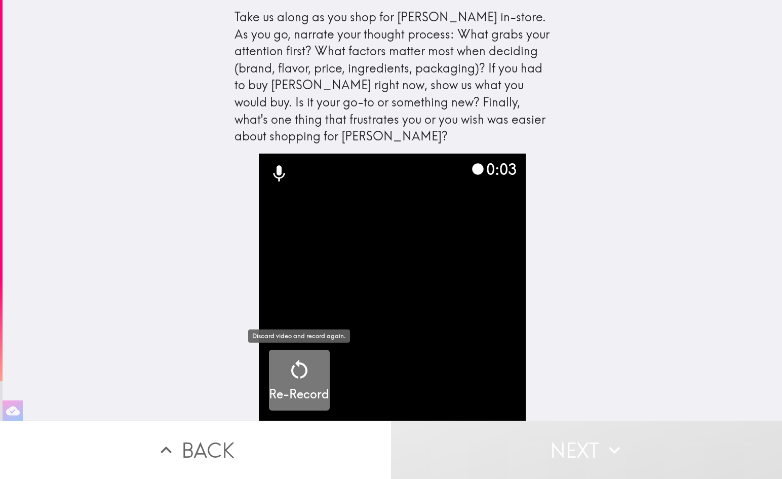
click at [312, 374] on div "Re-Record" at bounding box center [299, 380] width 60 height 46
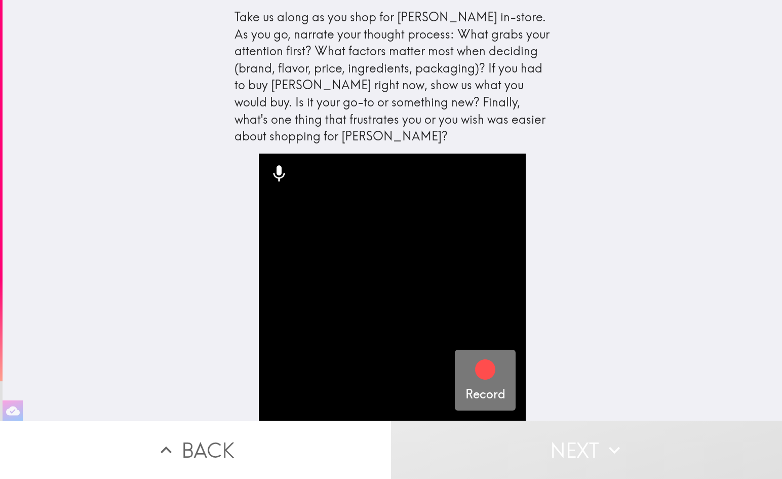
click at [468, 379] on div "Record" at bounding box center [486, 380] width 40 height 46
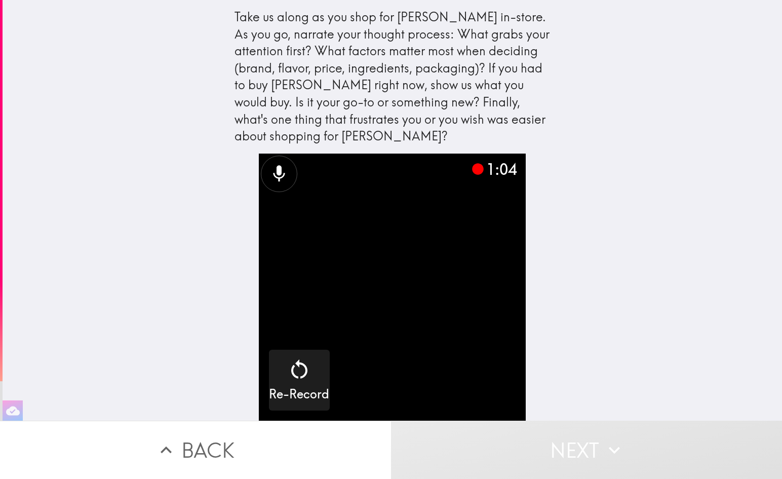
click at [567, 460] on button "Next" at bounding box center [586, 450] width 391 height 58
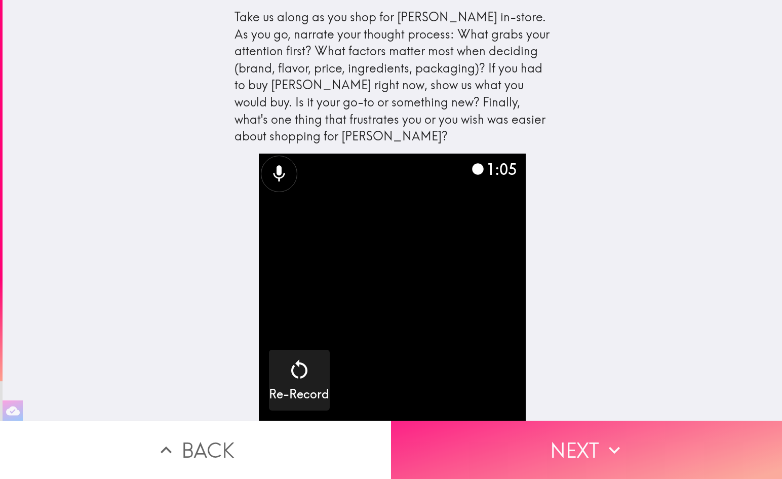
click at [561, 455] on button "Next" at bounding box center [586, 450] width 391 height 58
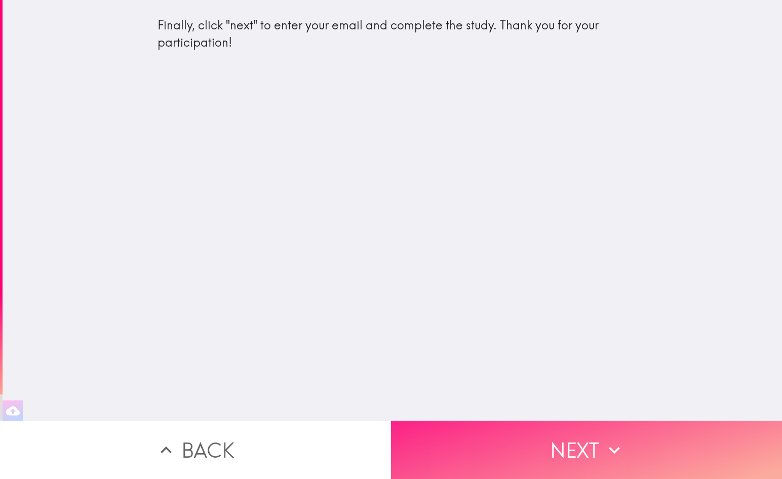
click at [591, 432] on button "Next" at bounding box center [586, 450] width 391 height 58
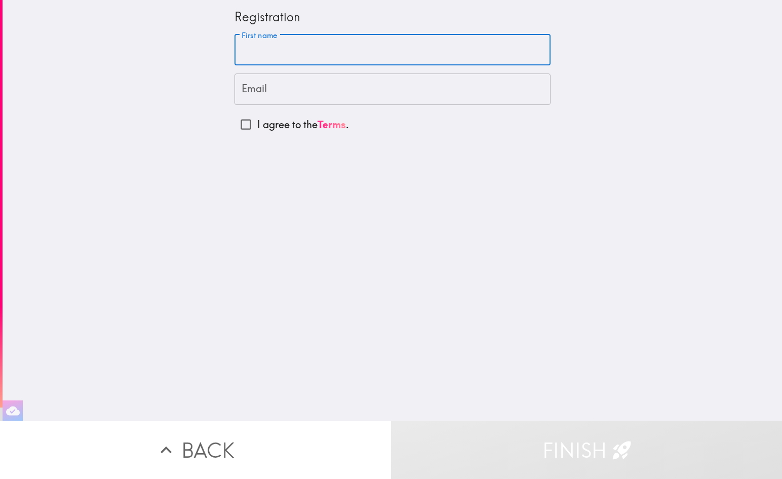
click at [289, 39] on input "First name" at bounding box center [393, 49] width 316 height 31
type input "Elizabeth"
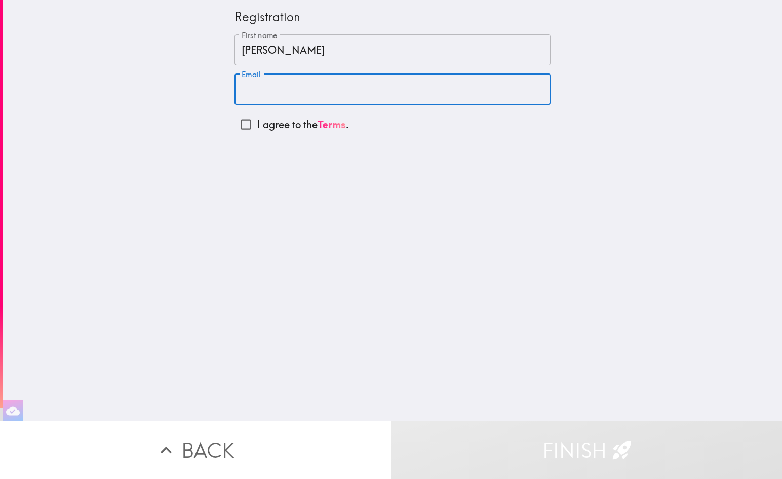
click at [304, 89] on input "Email" at bounding box center [393, 88] width 316 height 31
type input "elizabeth.augustine120@gmail.com"
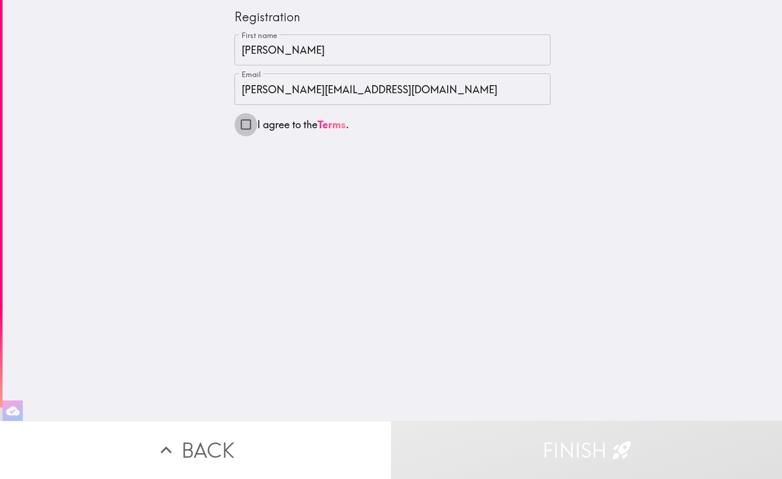
click at [251, 126] on input "I agree to the Terms ." at bounding box center [246, 124] width 23 height 23
checkbox input "true"
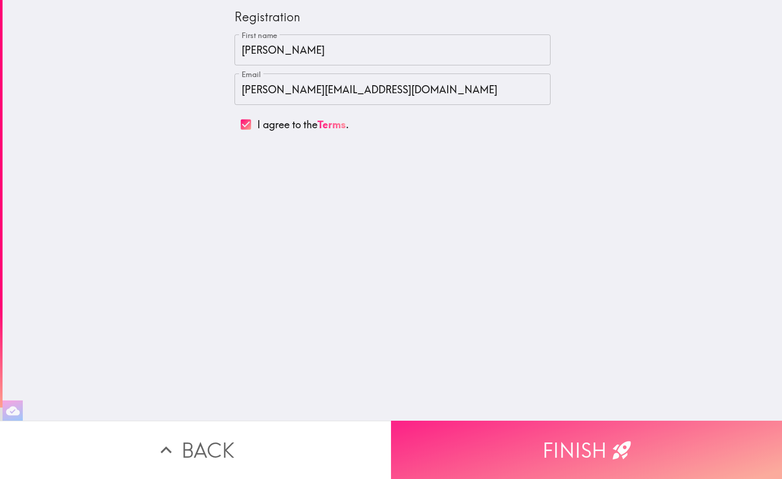
click at [550, 466] on button "Finish" at bounding box center [586, 450] width 391 height 58
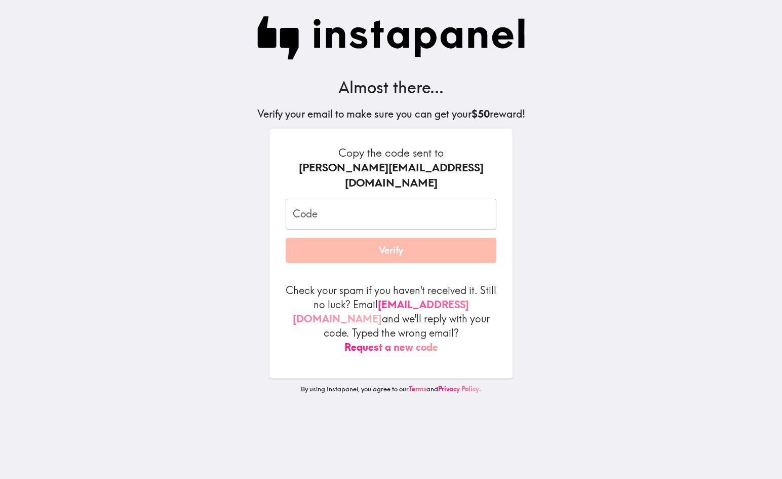
click at [417, 298] on link "codes@instapanel.com" at bounding box center [381, 311] width 176 height 27
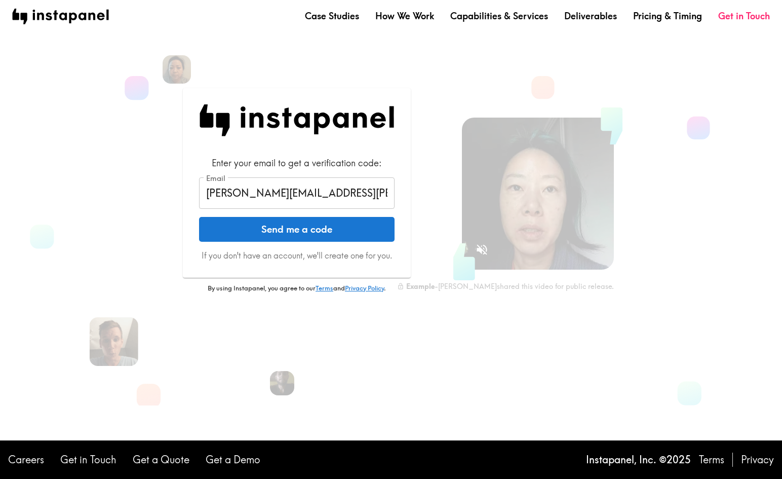
click at [342, 231] on button "Send me a code" at bounding box center [297, 229] width 196 height 25
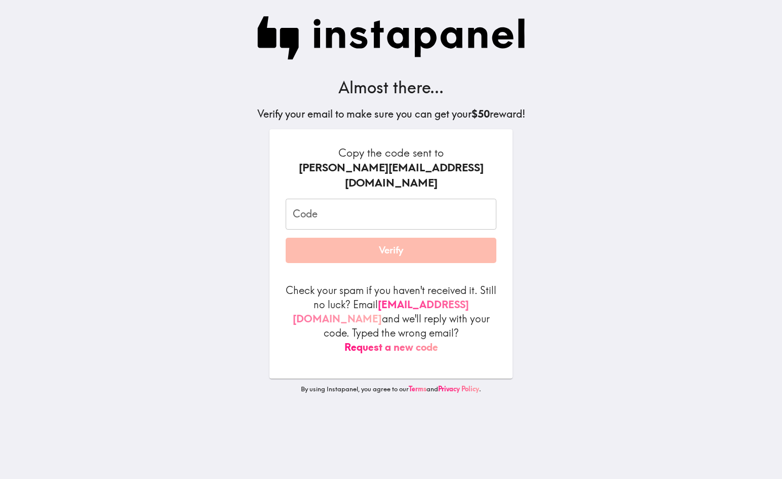
click at [446, 298] on link "[EMAIL_ADDRESS][DOMAIN_NAME]" at bounding box center [381, 311] width 176 height 27
click at [432, 165] on div "elizabeth.augustine120@gmail.com" at bounding box center [391, 175] width 211 height 30
paste input "4D8_rm3_TiH"
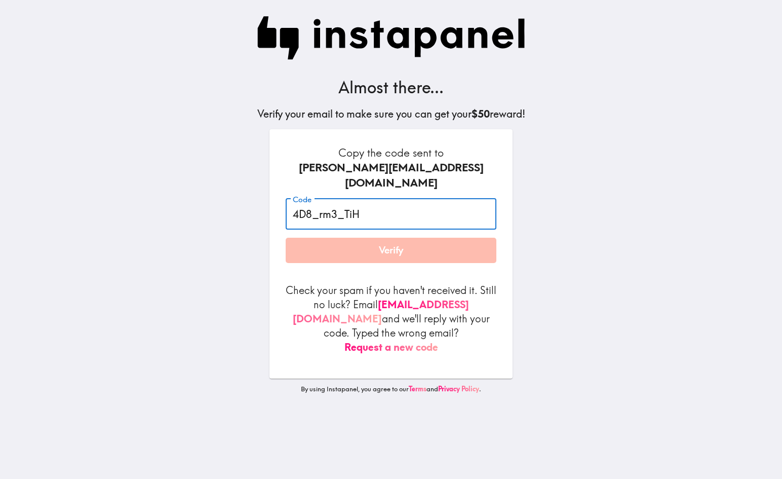
type input "4D8_rm3_TiH"
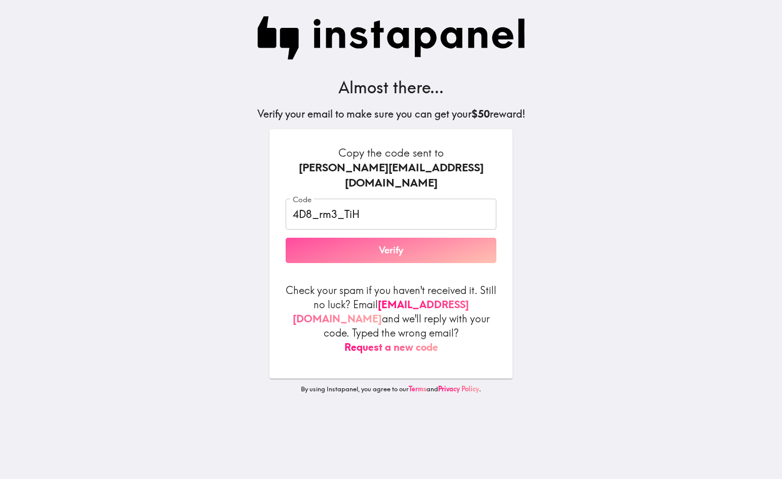
click at [443, 243] on button "Verify" at bounding box center [391, 250] width 211 height 25
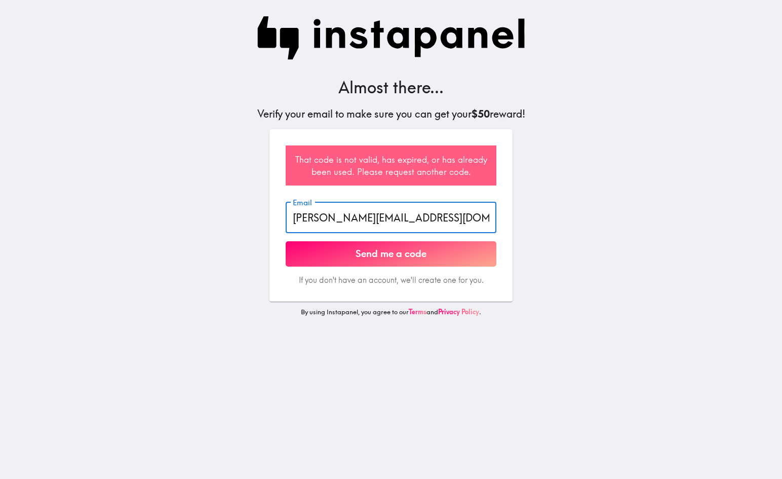
click at [389, 222] on input "elizabeth.augustine120@gmail.com" at bounding box center [391, 217] width 211 height 31
drag, startPoint x: 400, startPoint y: 219, endPoint x: 339, endPoint y: 217, distance: 60.8
click at [339, 217] on input "elizabeth.augustine120@gmail.com" at bounding box center [391, 217] width 211 height 31
type input "elizabeth.spika@gmail.com"
click at [444, 266] on button "Send me a code" at bounding box center [391, 253] width 211 height 25
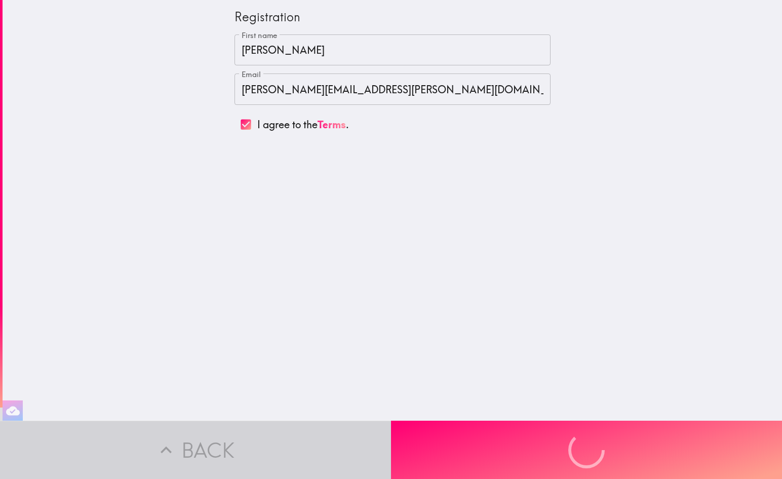
click at [535, 442] on div "Back Finish" at bounding box center [391, 450] width 782 height 58
click at [238, 125] on input "I agree to the Terms ." at bounding box center [246, 124] width 23 height 23
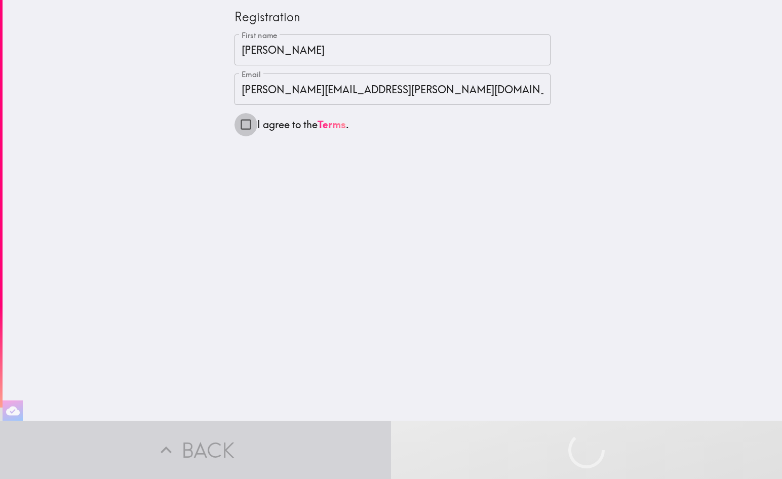
click at [244, 127] on input "I agree to the Terms ." at bounding box center [246, 124] width 23 height 23
checkbox input "true"
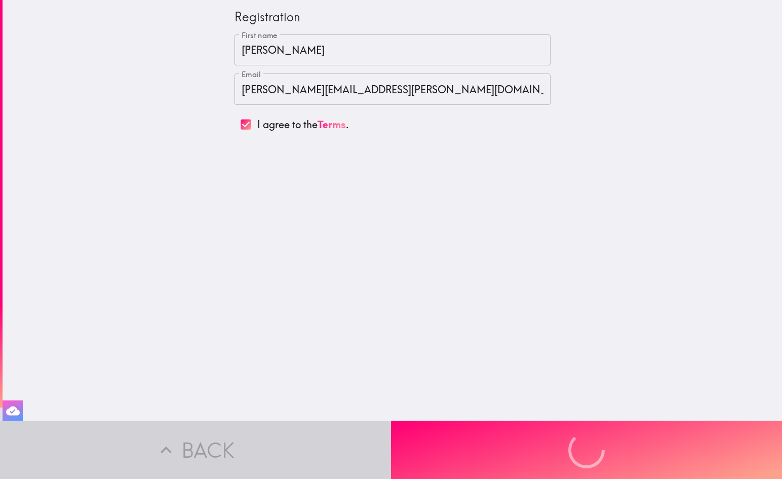
click at [10, 417] on icon "button" at bounding box center [13, 411] width 14 height 14
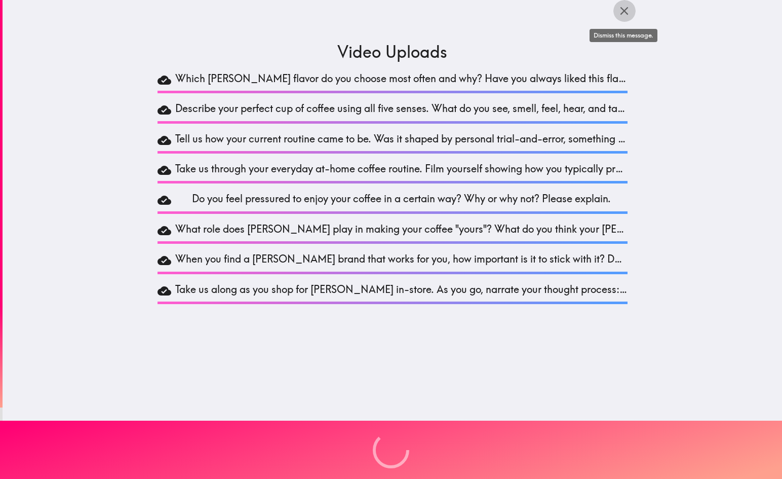
click at [618, 15] on icon "button" at bounding box center [625, 11] width 14 height 14
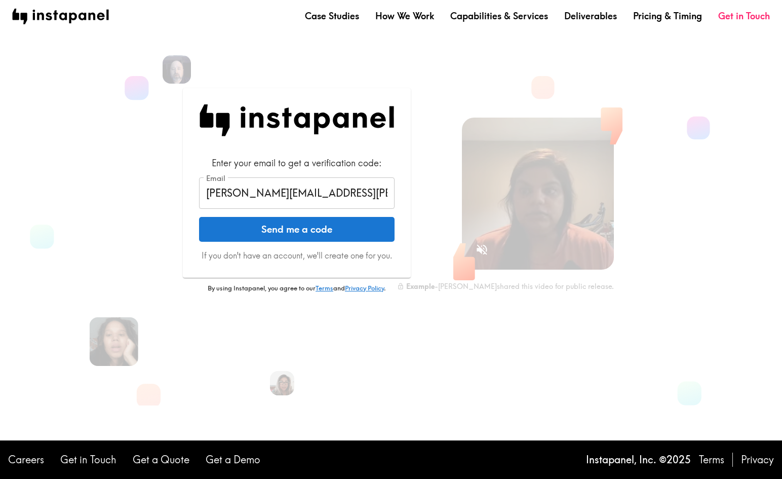
click at [354, 240] on button "Send me a code" at bounding box center [297, 229] width 196 height 25
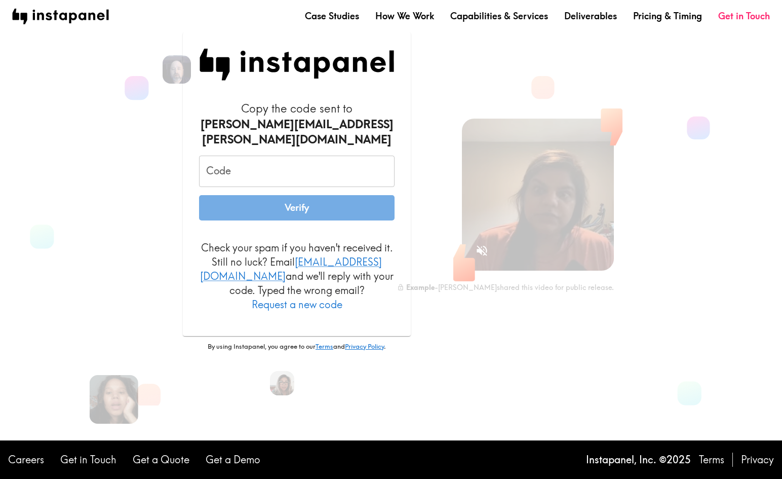
click at [357, 178] on input "Code" at bounding box center [297, 171] width 196 height 31
type input "4D8_rm3_TiH"
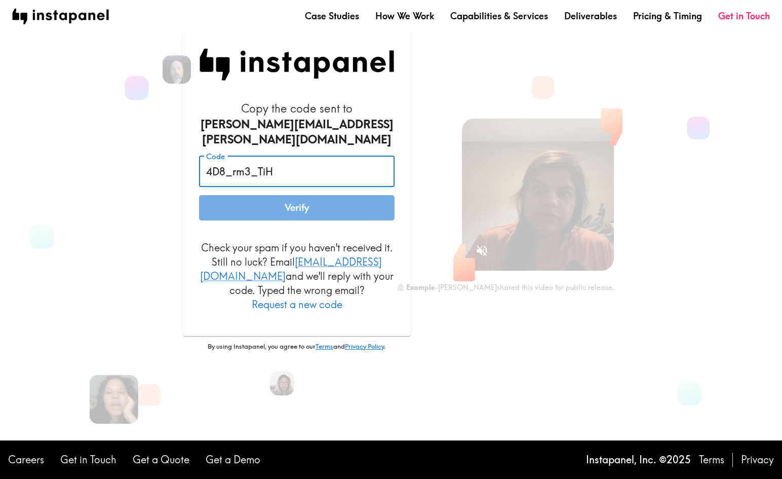
click at [303, 208] on button "Verify" at bounding box center [297, 207] width 196 height 25
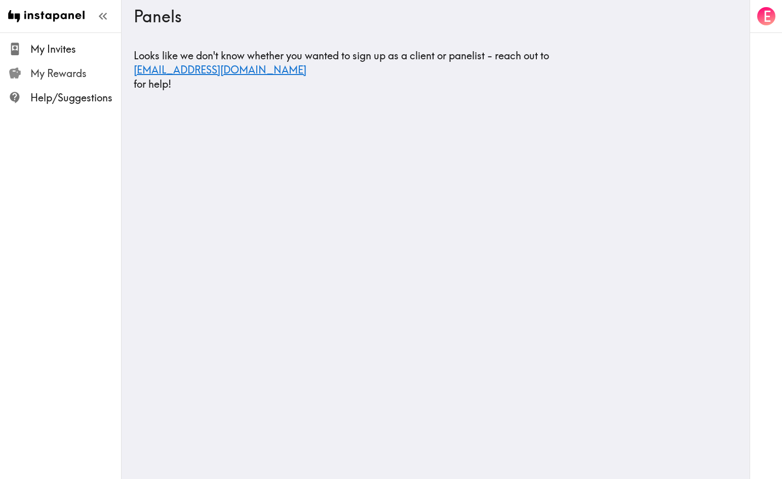
click at [67, 71] on span "My Rewards" at bounding box center [75, 73] width 91 height 14
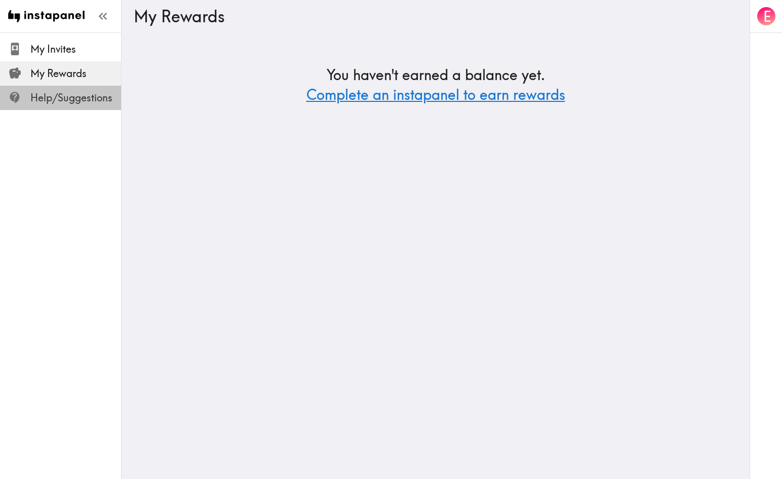
click at [74, 97] on span "Help/Suggestions" at bounding box center [75, 98] width 91 height 14
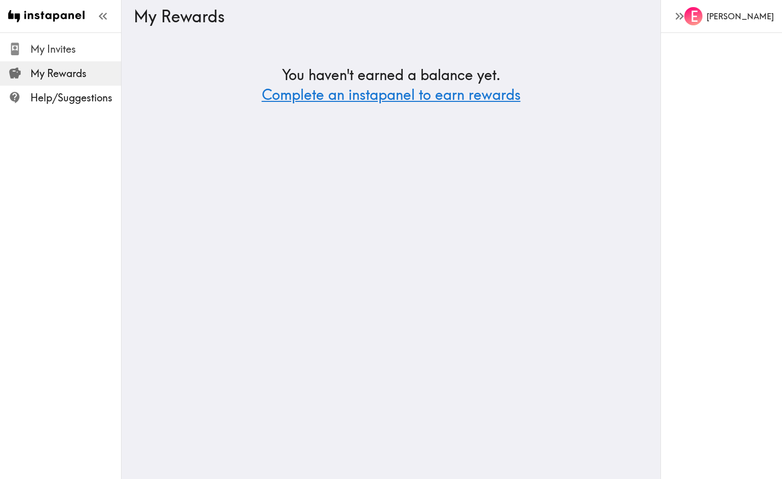
click at [53, 59] on div "My Invites" at bounding box center [60, 49] width 121 height 26
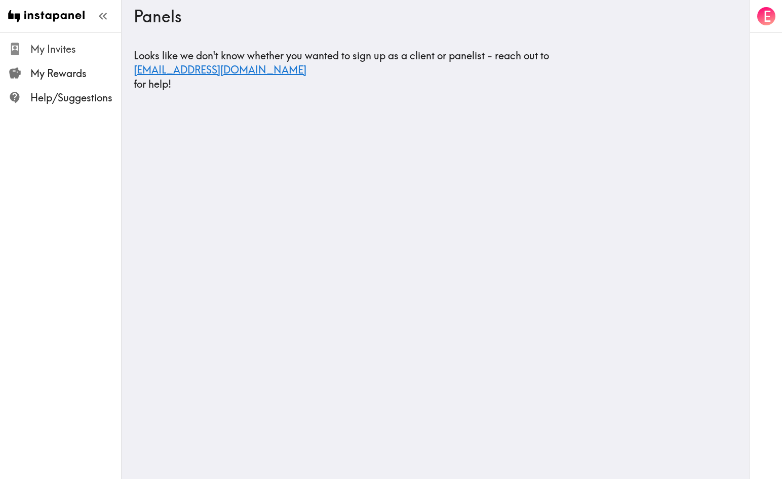
click at [61, 52] on span "My Invites" at bounding box center [75, 49] width 91 height 14
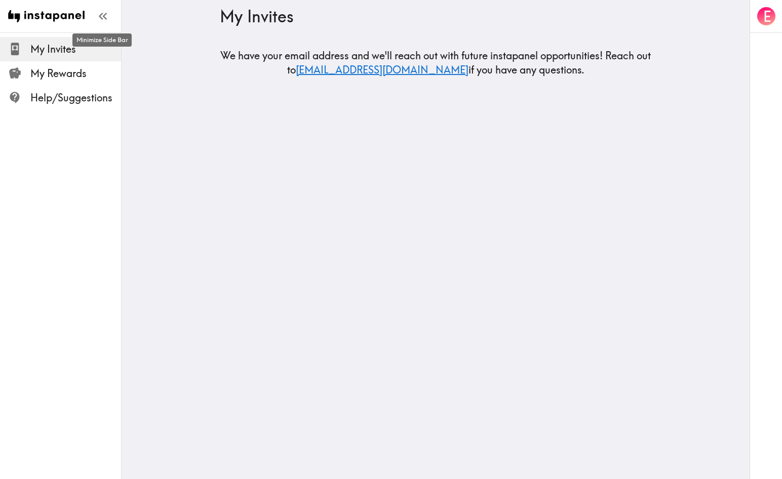
click at [99, 20] on icon "button" at bounding box center [103, 16] width 14 height 14
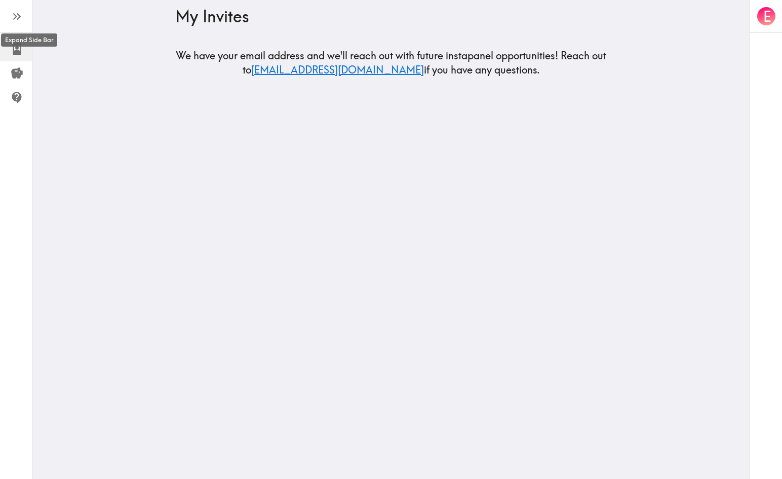
click at [18, 24] on button "button" at bounding box center [16, 16] width 20 height 20
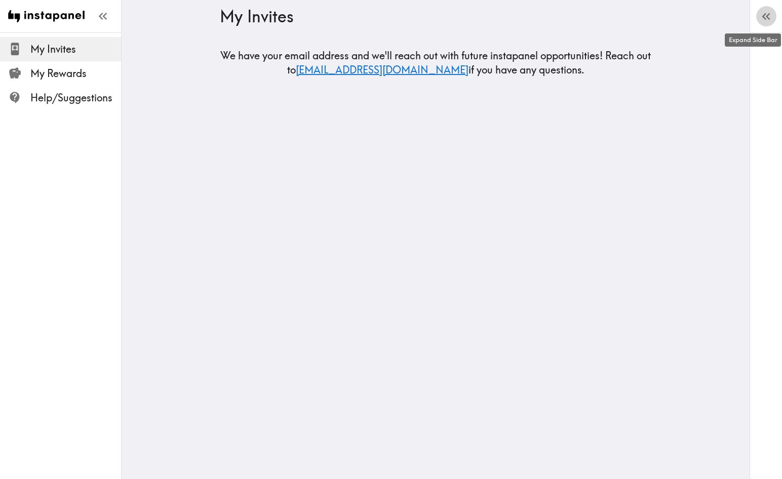
click at [771, 20] on icon "button" at bounding box center [767, 17] width 14 height 14
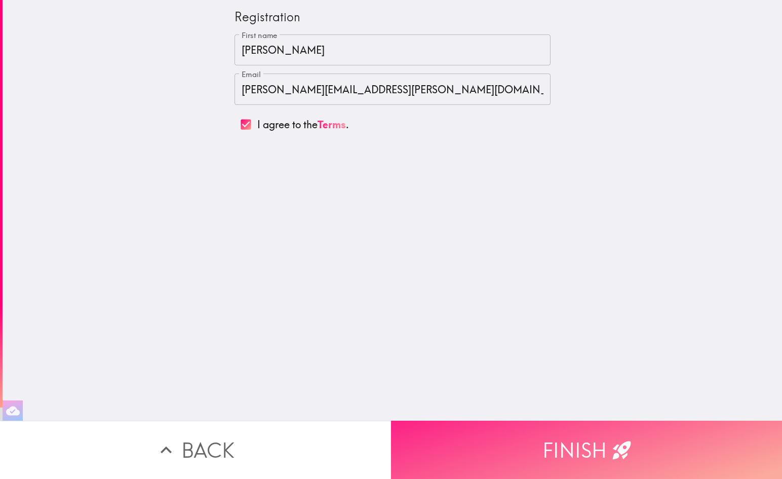
click at [580, 449] on button "Finish" at bounding box center [586, 450] width 391 height 58
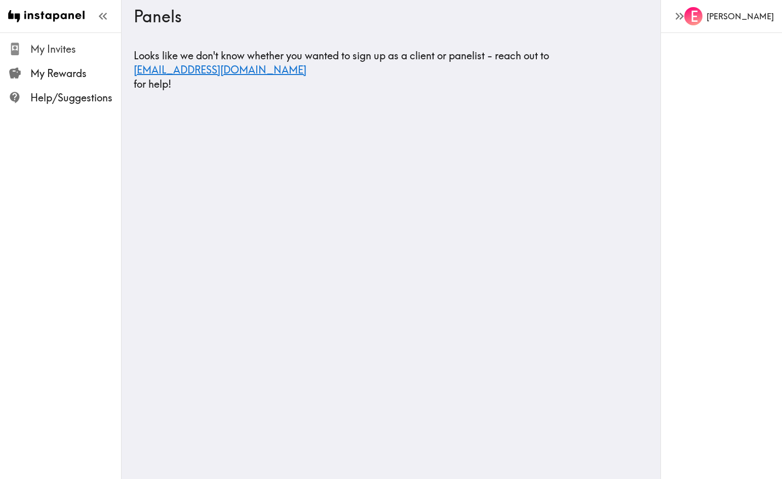
click at [88, 48] on span "My Invites" at bounding box center [75, 49] width 91 height 14
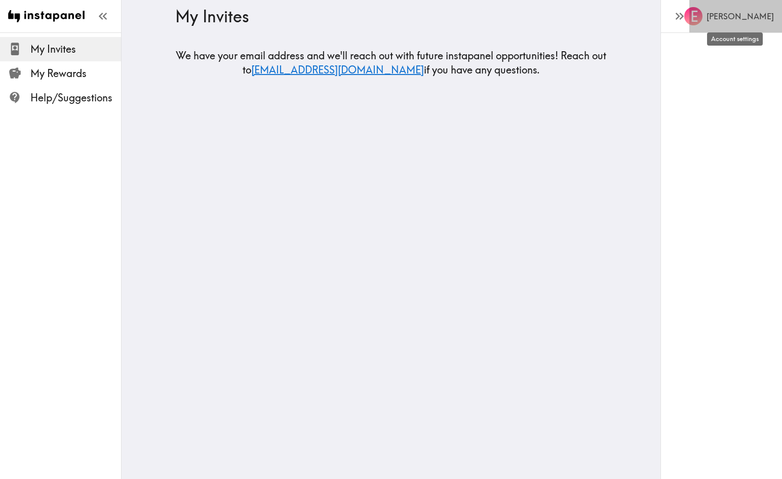
click at [698, 22] on span "E" at bounding box center [695, 17] width 8 height 18
